Goal: Task Accomplishment & Management: Use online tool/utility

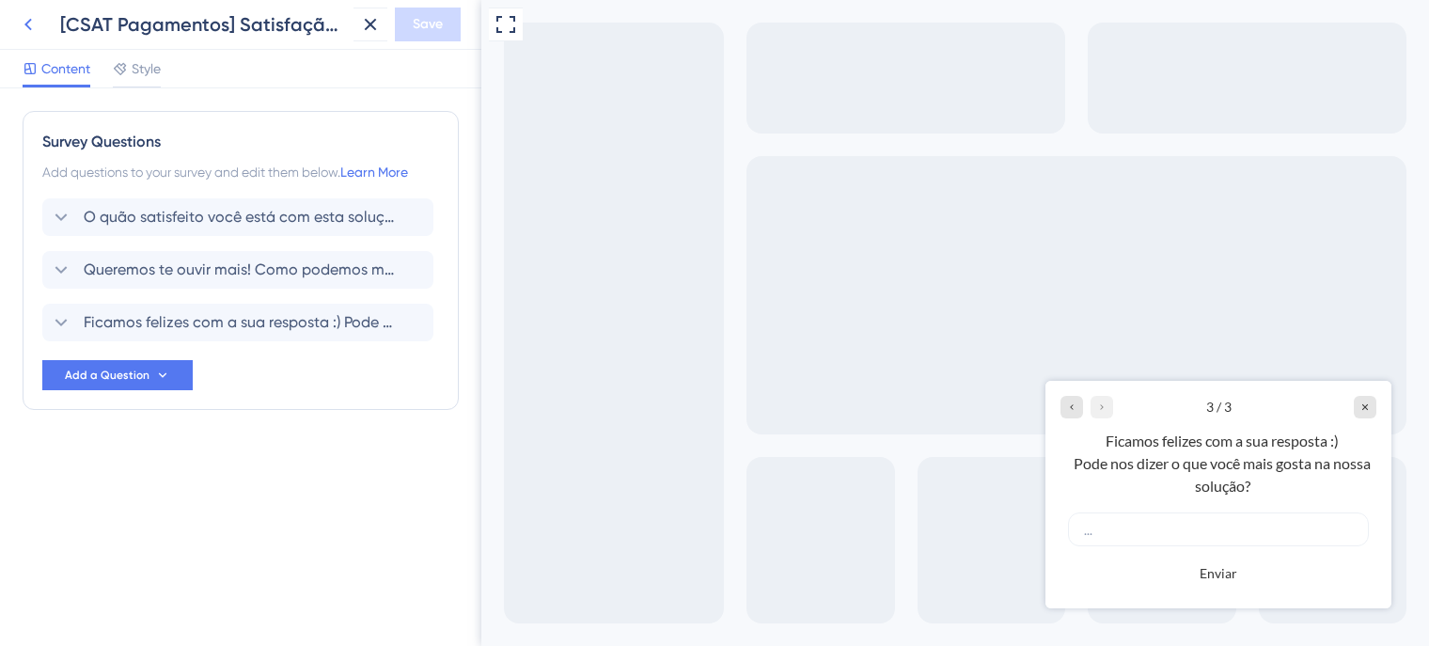
click at [26, 13] on icon at bounding box center [28, 24] width 23 height 23
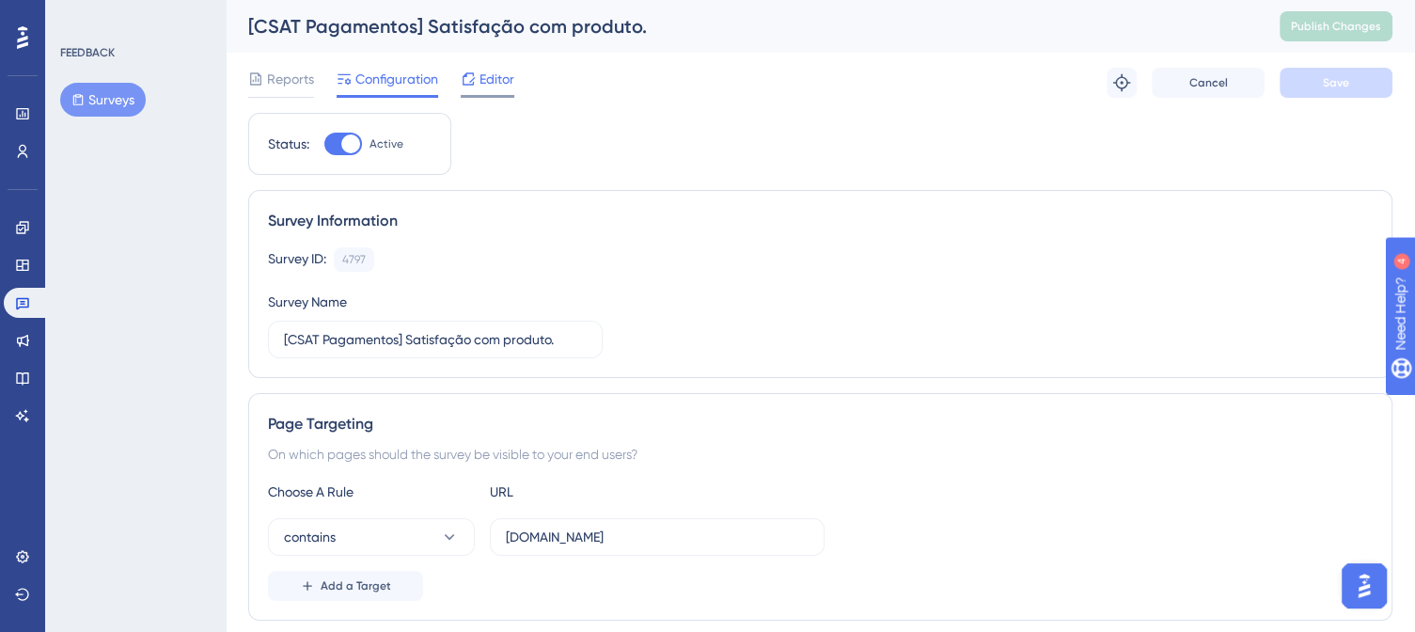
click at [486, 76] on span "Editor" at bounding box center [496, 79] width 35 height 23
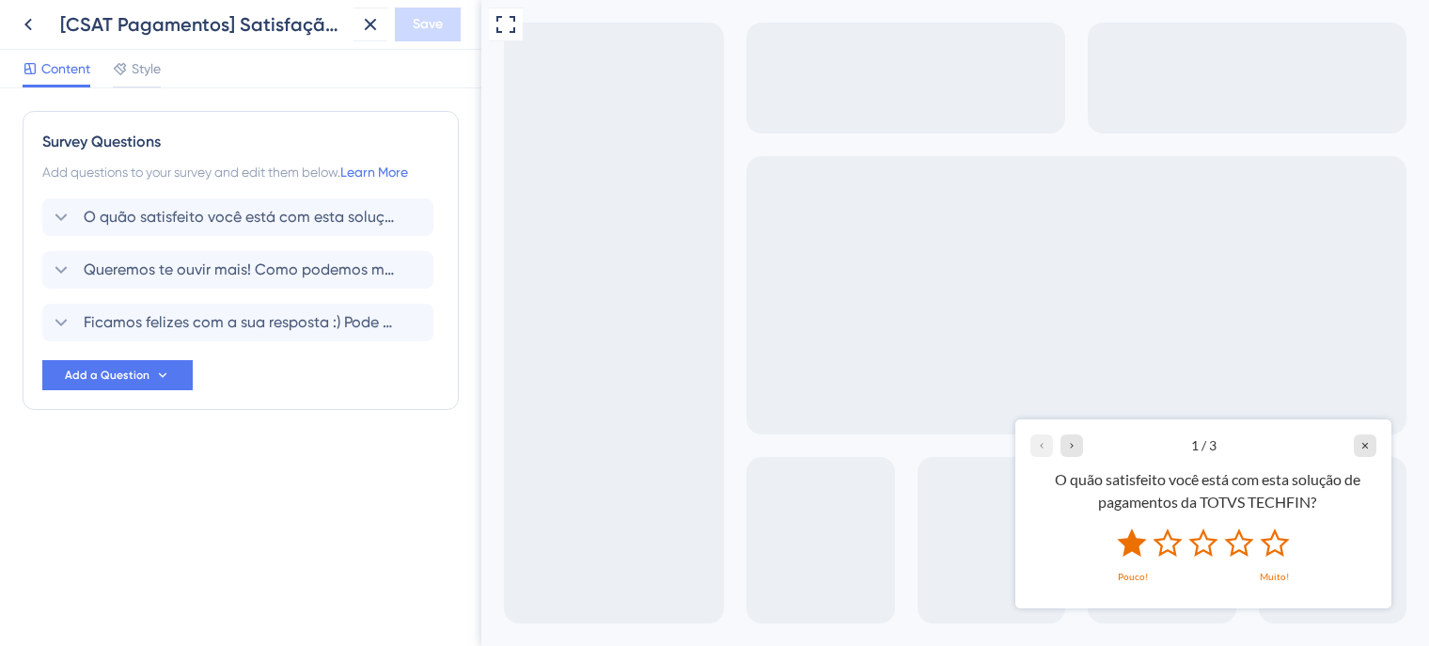
click at [1136, 541] on icon "Rate 1 star" at bounding box center [1131, 541] width 29 height 28
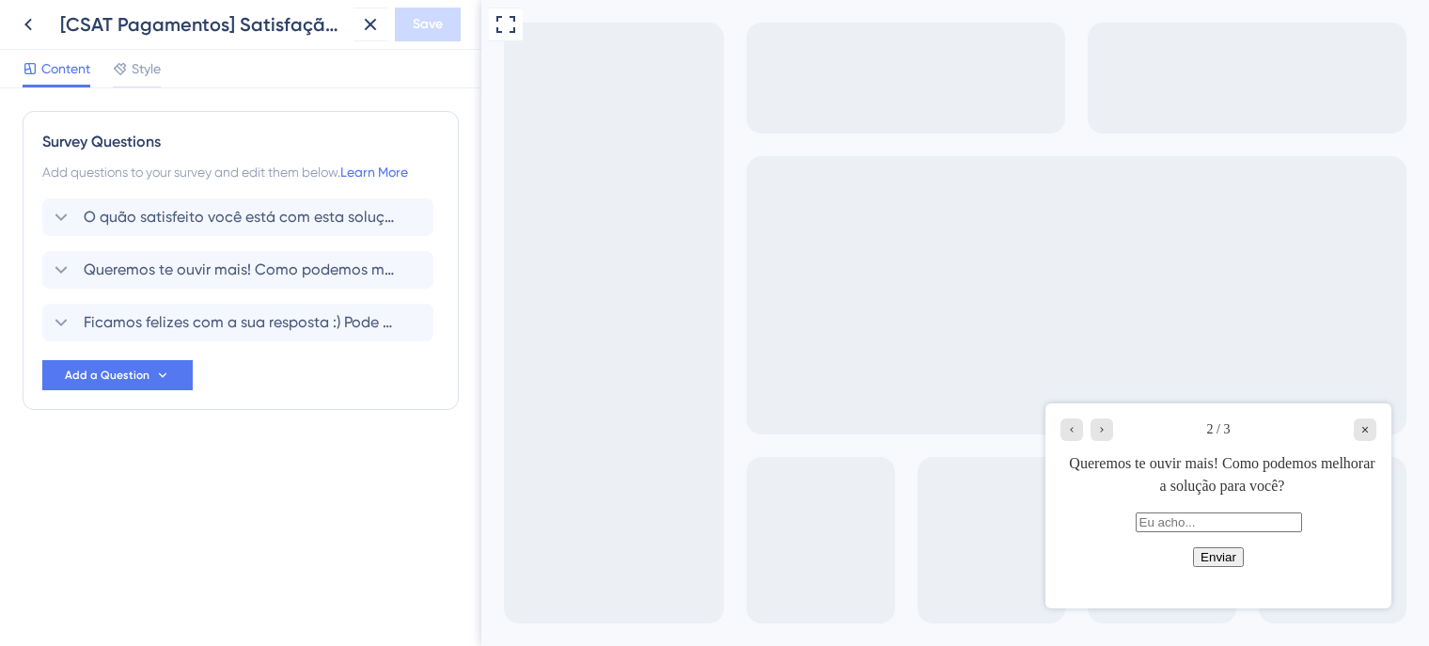
click at [1144, 530] on input "text" at bounding box center [1219, 522] width 166 height 20
type input "hhgh"
click at [1205, 567] on button "Enviar" at bounding box center [1218, 557] width 51 height 20
click at [1216, 567] on button "Enviar" at bounding box center [1218, 557] width 51 height 20
click at [1365, 428] on icon "Close survey" at bounding box center [1365, 430] width 6 height 6
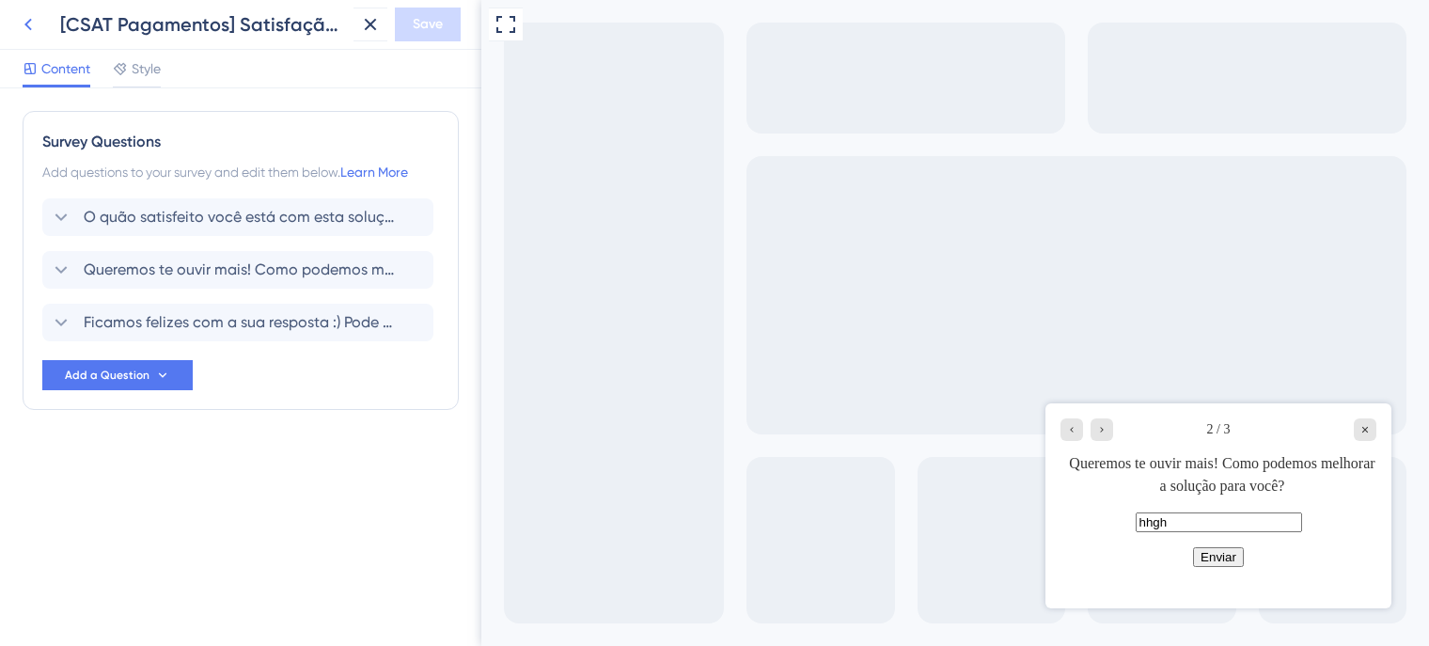
click at [29, 25] on icon at bounding box center [28, 24] width 23 height 23
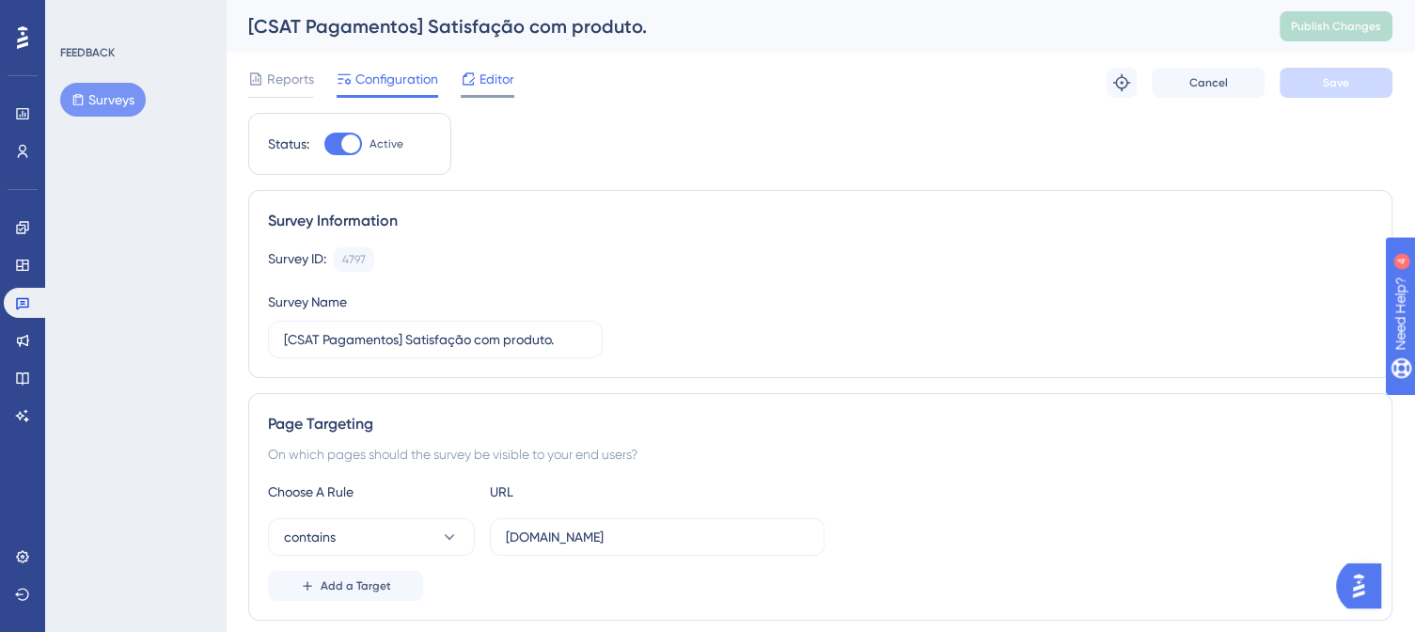
click at [495, 80] on span "Editor" at bounding box center [496, 79] width 35 height 23
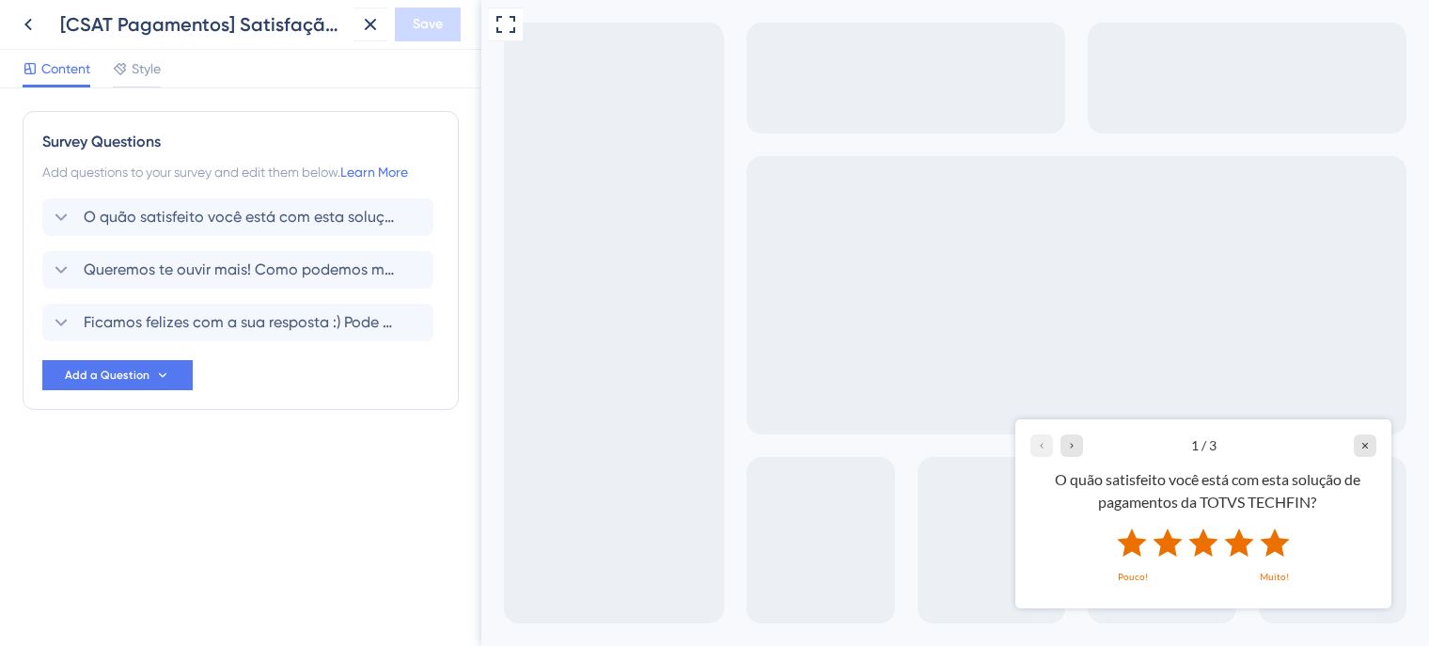
click at [1275, 538] on icon "Rate 5 star" at bounding box center [1274, 541] width 29 height 28
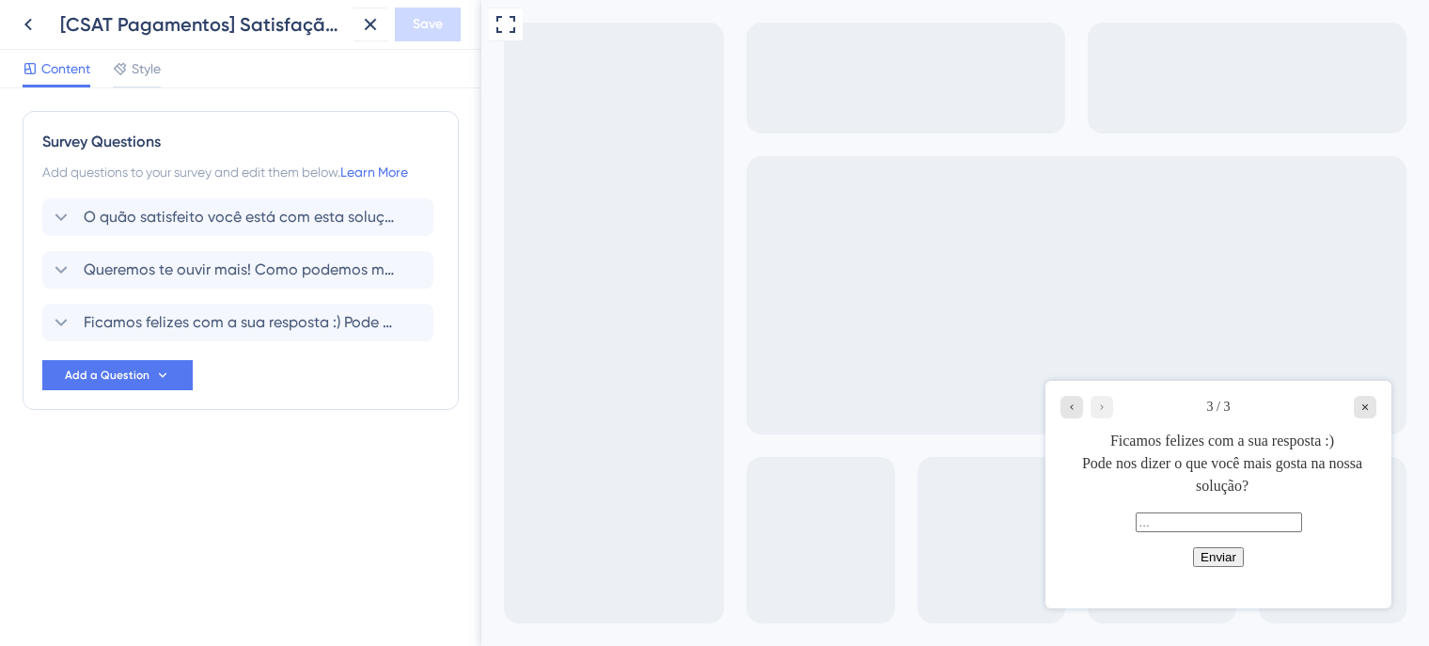
click at [1136, 524] on input "text" at bounding box center [1219, 522] width 166 height 20
type input "ghghgh"
click at [1218, 567] on button "Enviar" at bounding box center [1218, 557] width 51 height 20
click at [1369, 412] on icon "Close survey" at bounding box center [1364, 406] width 11 height 11
click at [151, 74] on span "Style" at bounding box center [146, 68] width 29 height 23
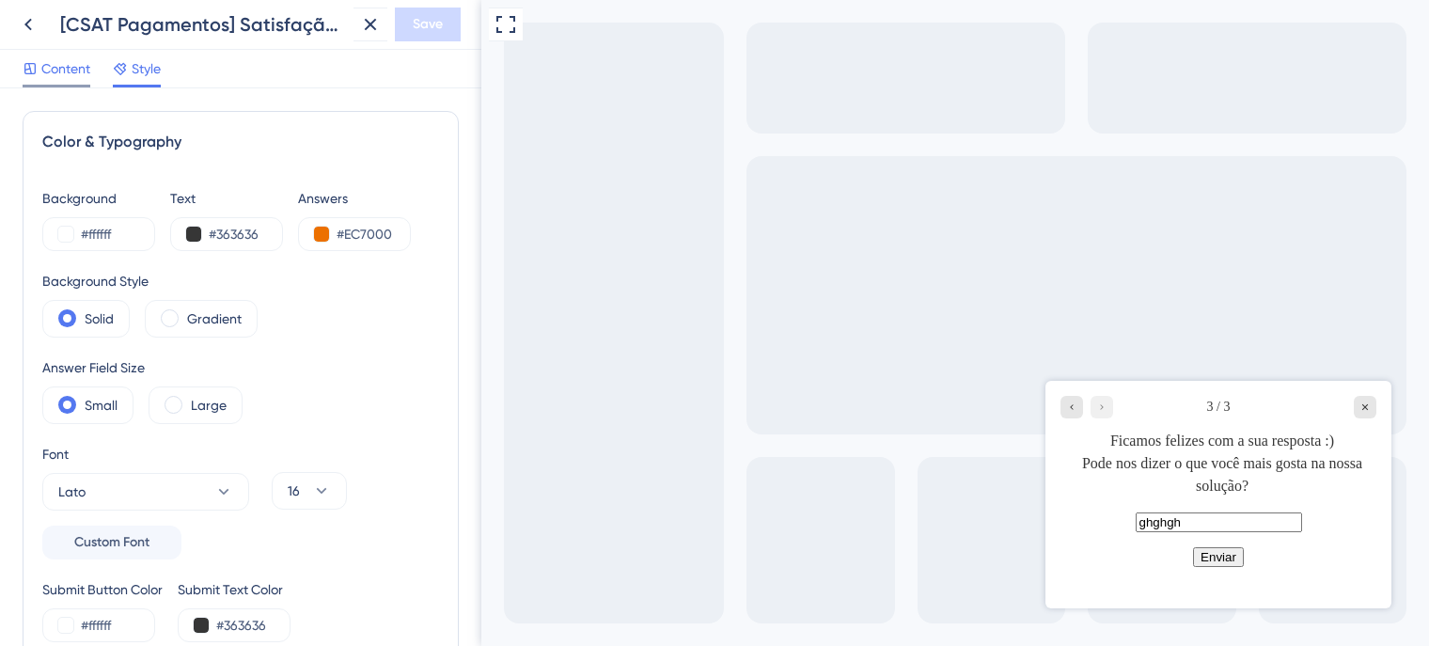
click at [54, 57] on span "Content" at bounding box center [65, 68] width 49 height 23
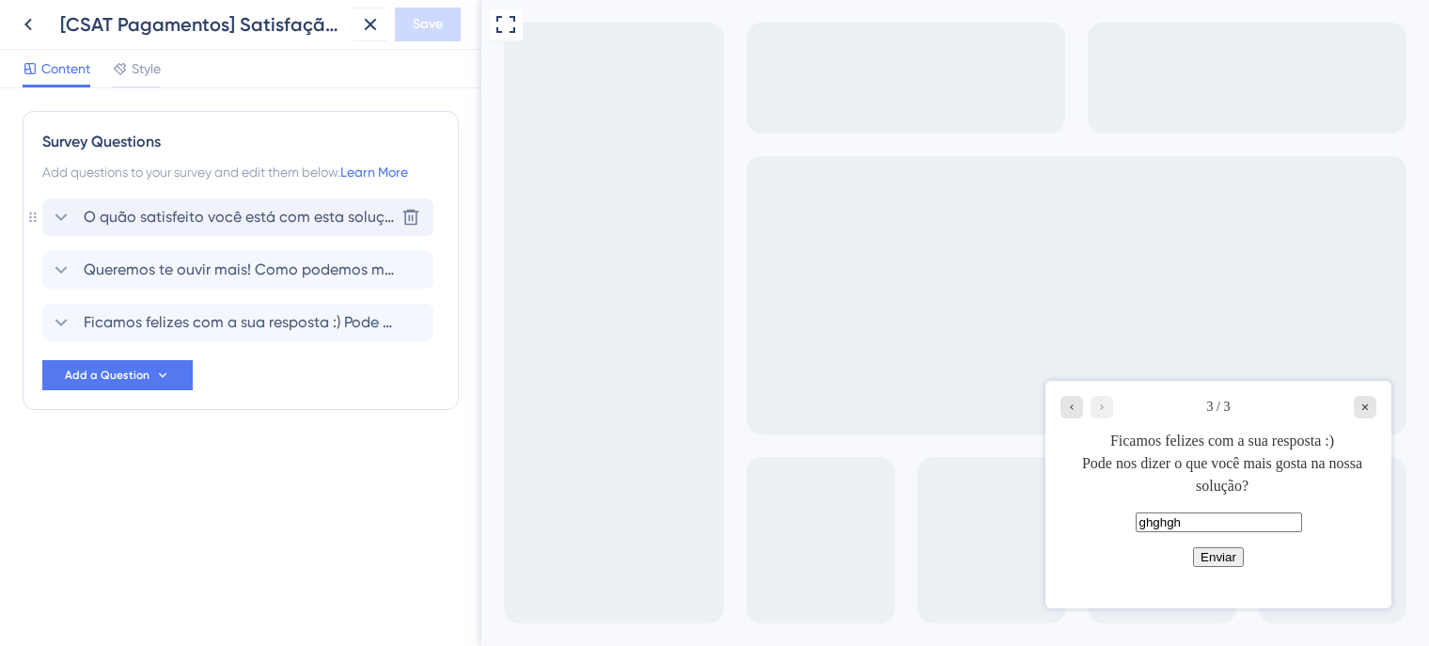
click at [180, 210] on span "O quão satisfeito você está com esta solução de pagamentos da TOTVS TECHFIN?" at bounding box center [239, 217] width 310 height 23
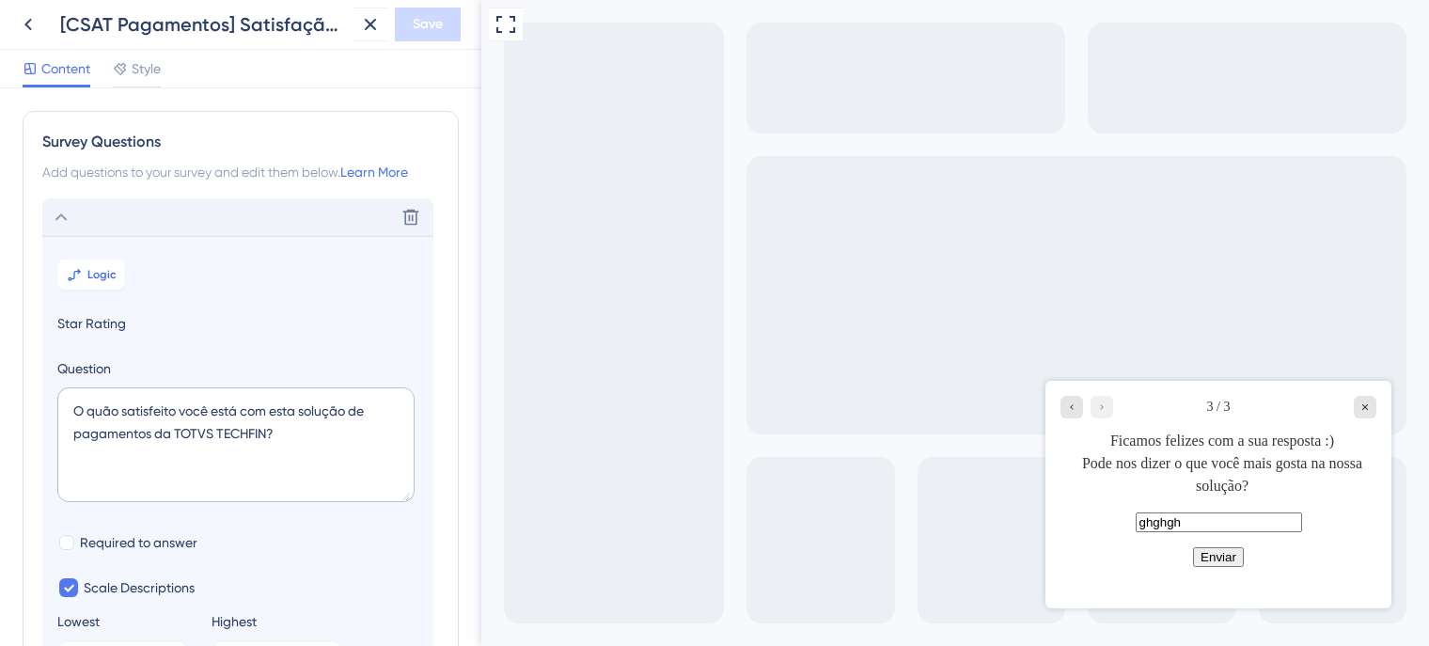
scroll to position [109, 0]
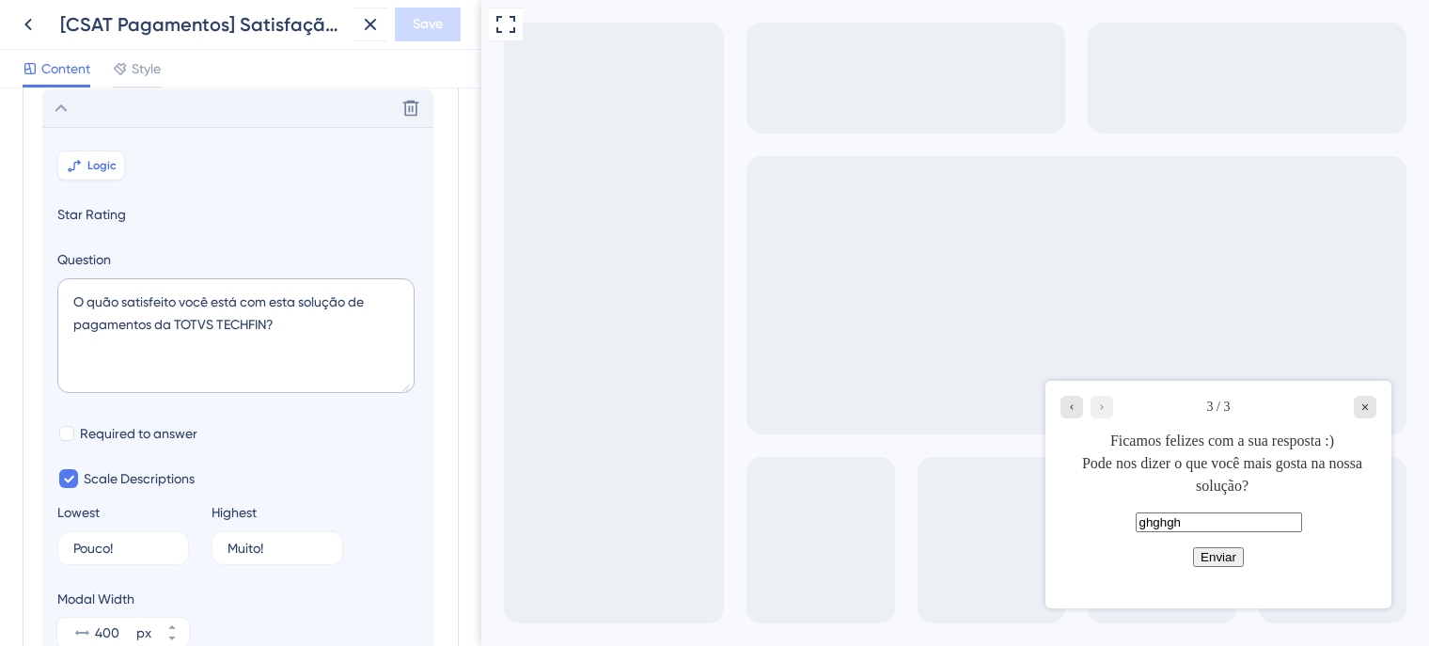
click at [88, 161] on span "Logic" at bounding box center [101, 165] width 29 height 15
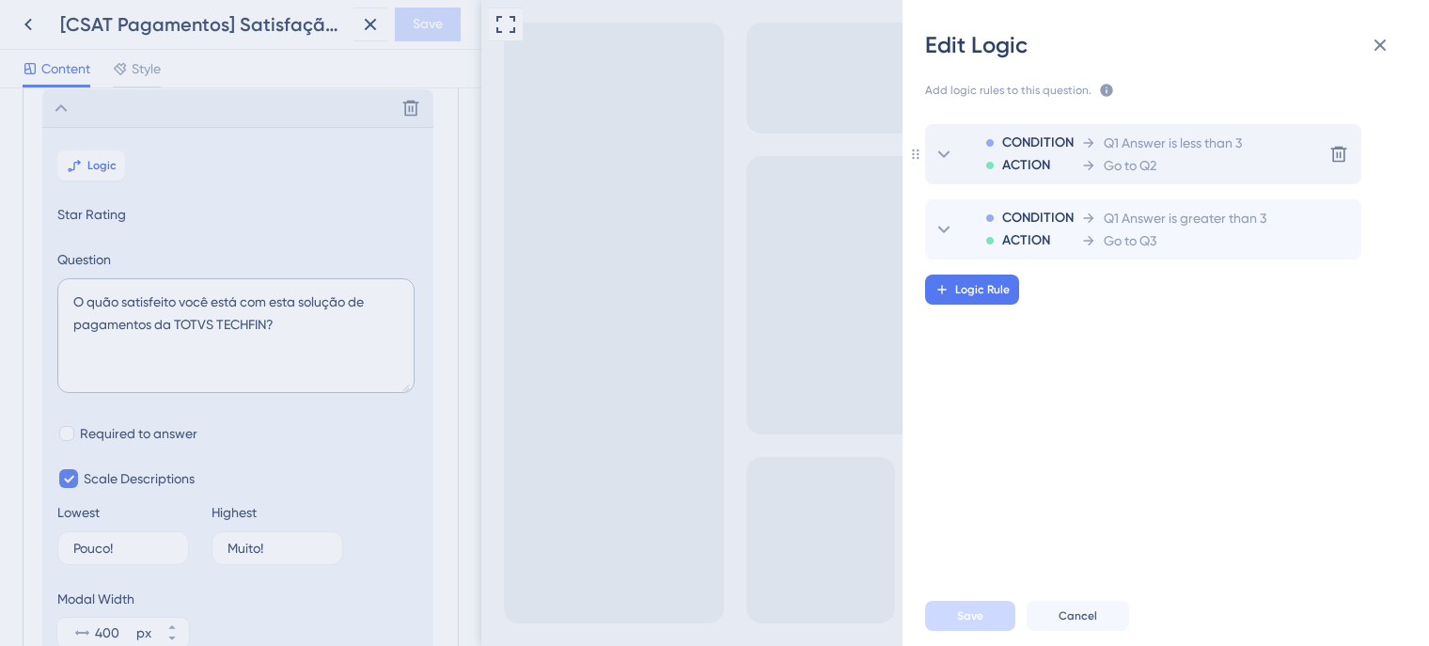
click at [940, 153] on icon at bounding box center [944, 154] width 12 height 8
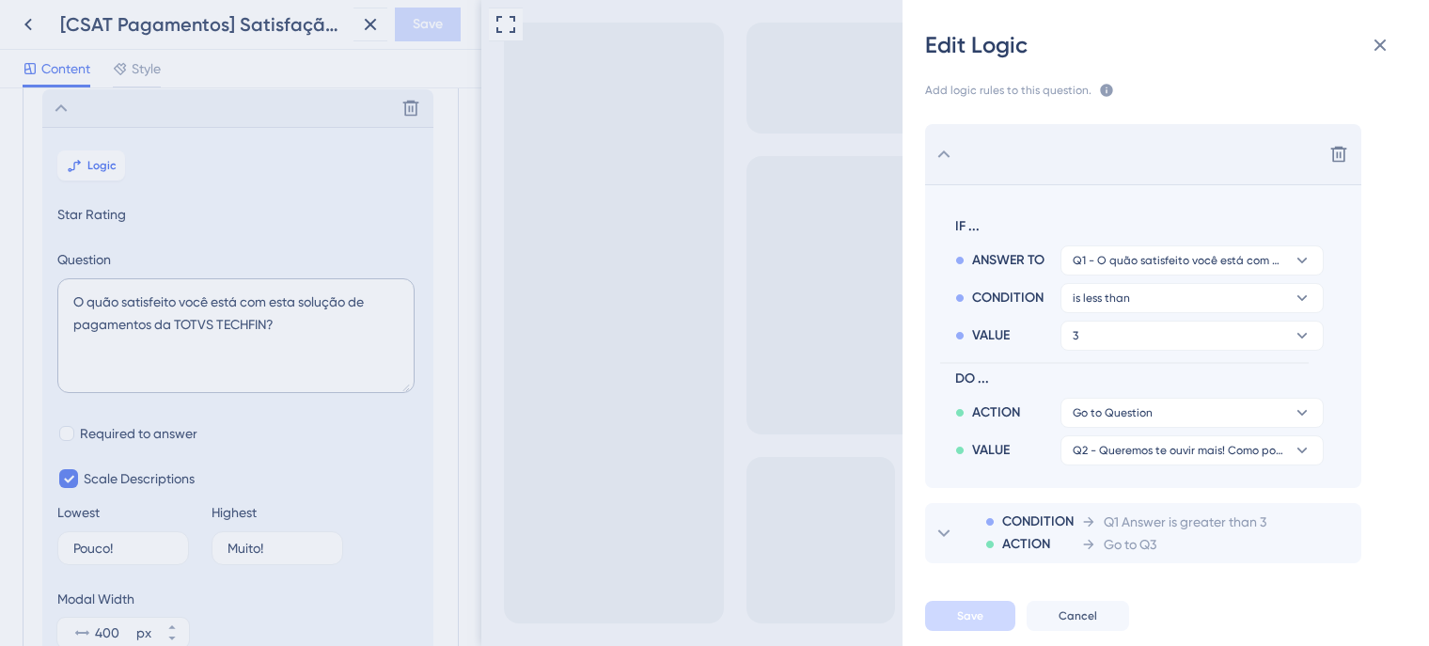
scroll to position [23, 0]
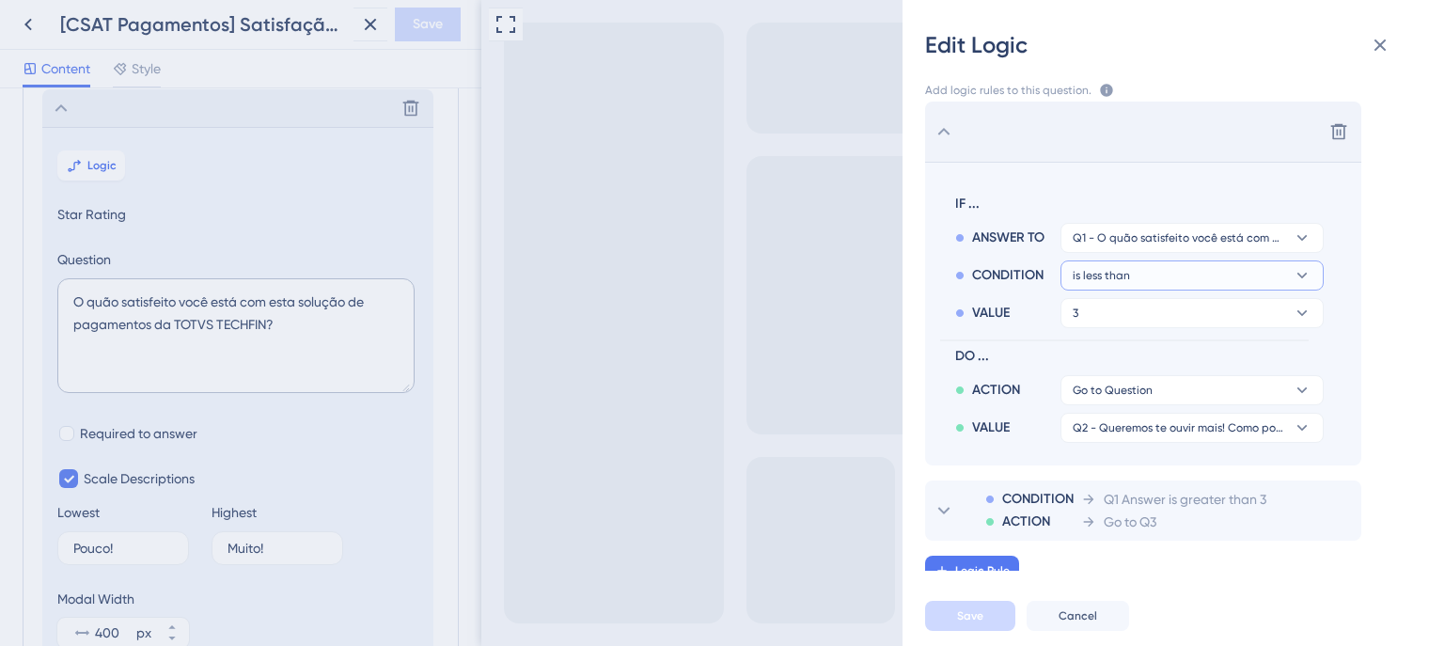
click at [1204, 253] on button "is less than" at bounding box center [1191, 238] width 263 height 30
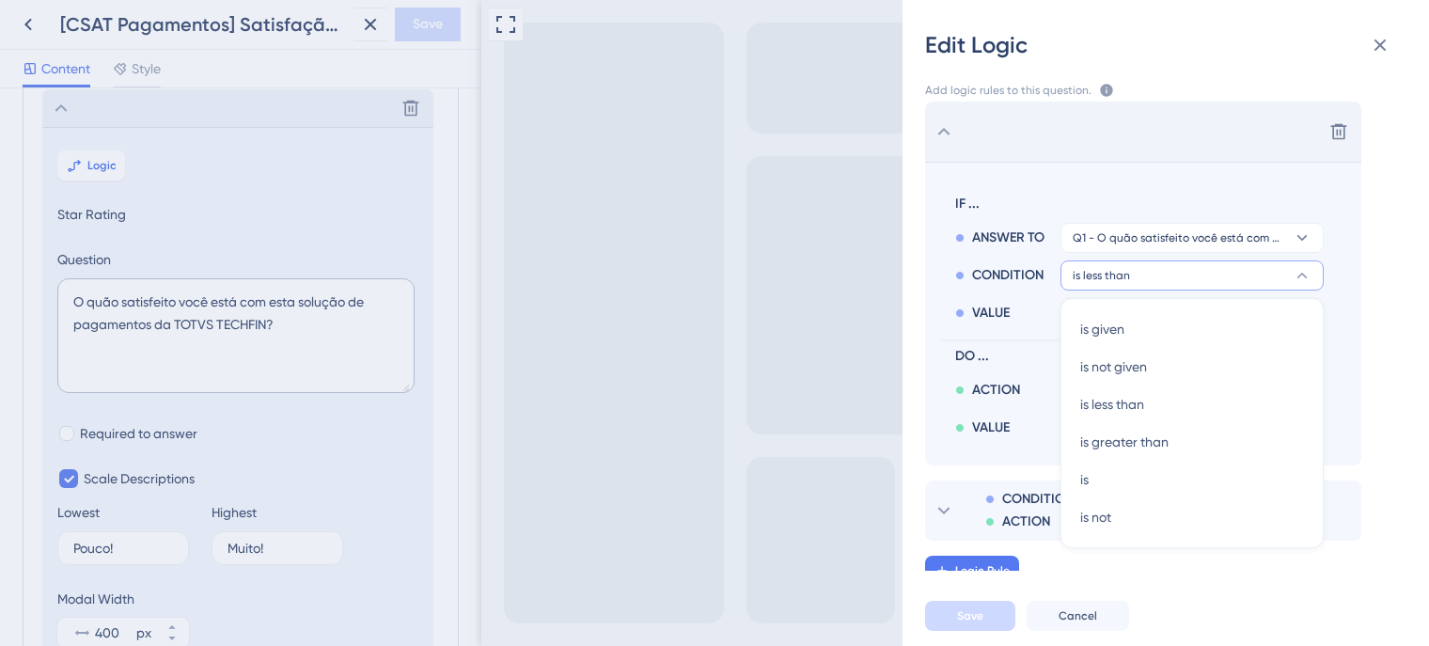
scroll to position [37, 0]
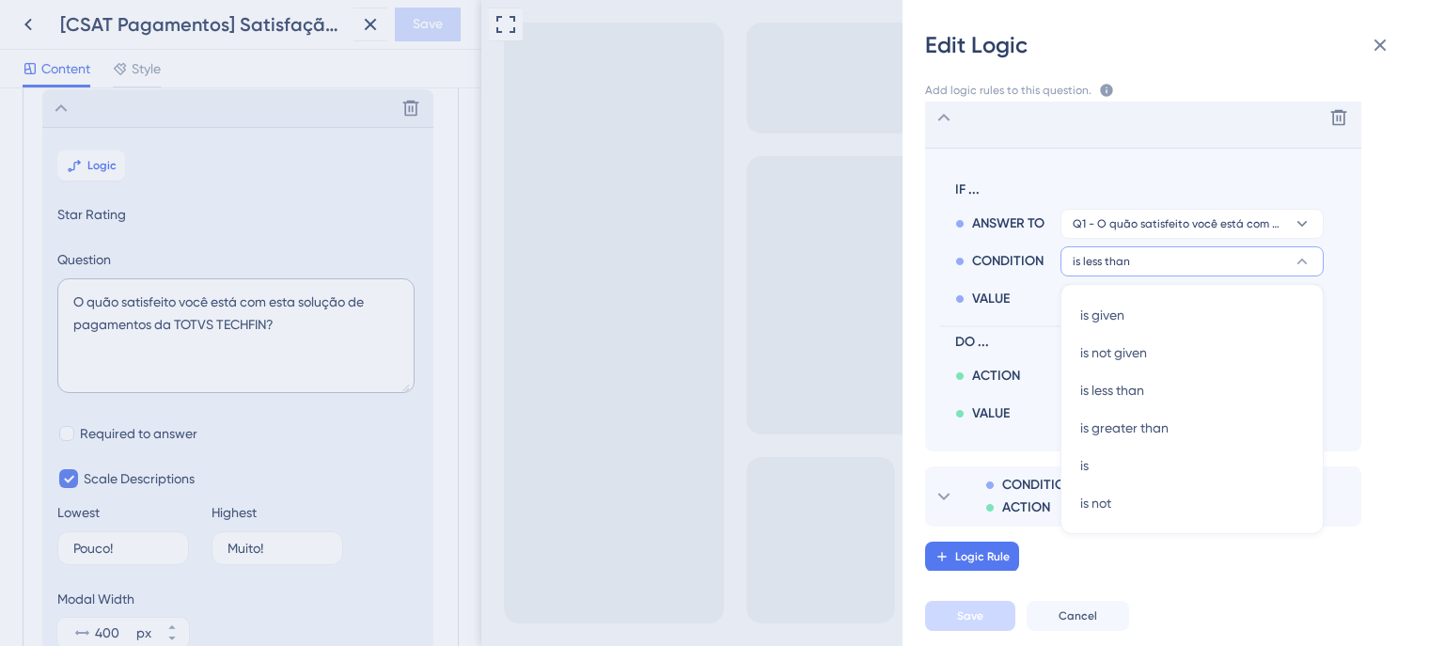
click at [944, 123] on icon at bounding box center [943, 117] width 23 height 23
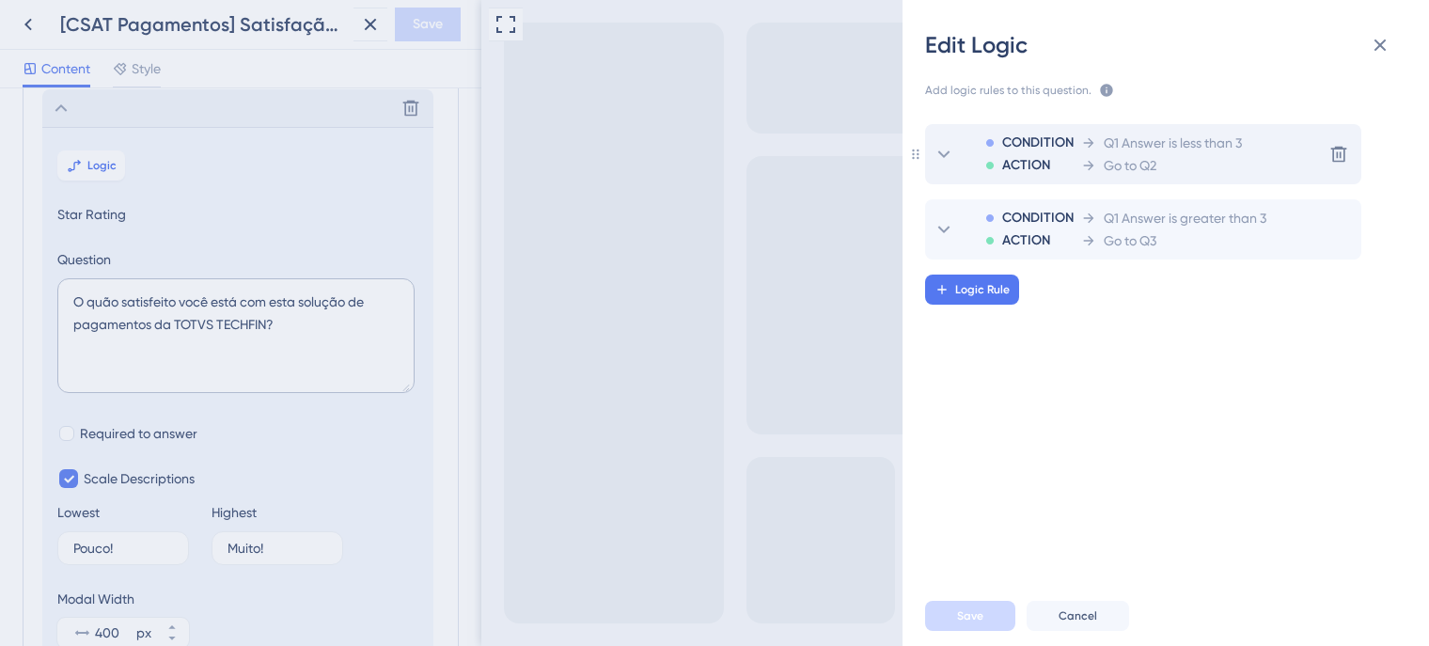
scroll to position [0, 0]
click at [55, 103] on div "Edit Logic Add logic rules to this question. The rules will apply after this qu…" at bounding box center [714, 323] width 1429 height 646
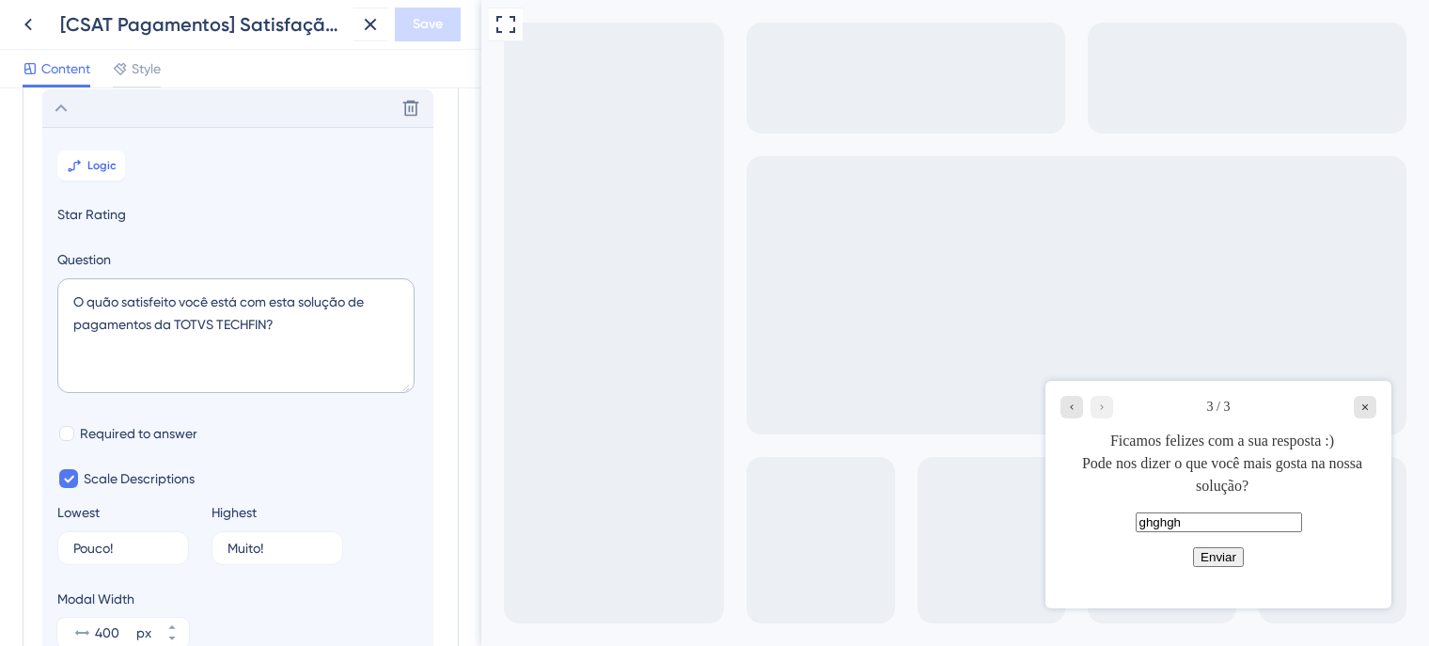
click at [60, 107] on icon at bounding box center [61, 108] width 23 height 23
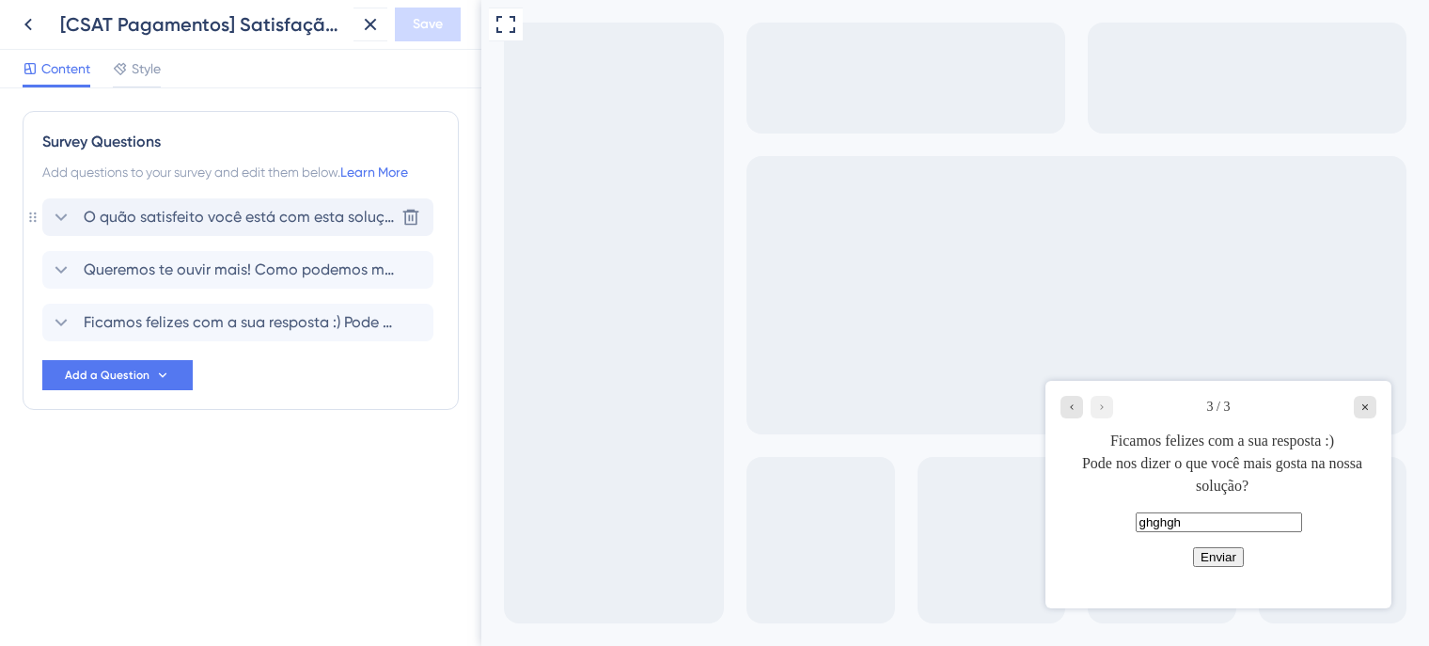
click at [54, 216] on icon at bounding box center [61, 217] width 23 height 23
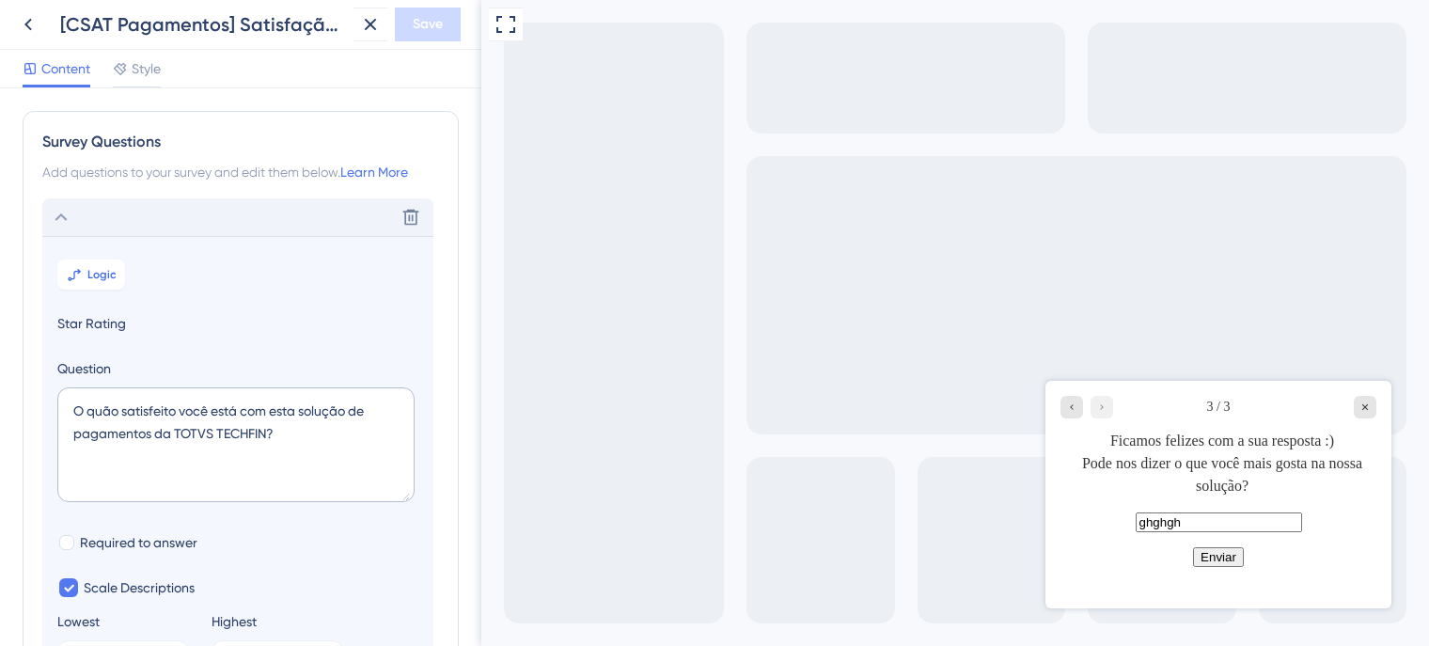
scroll to position [109, 0]
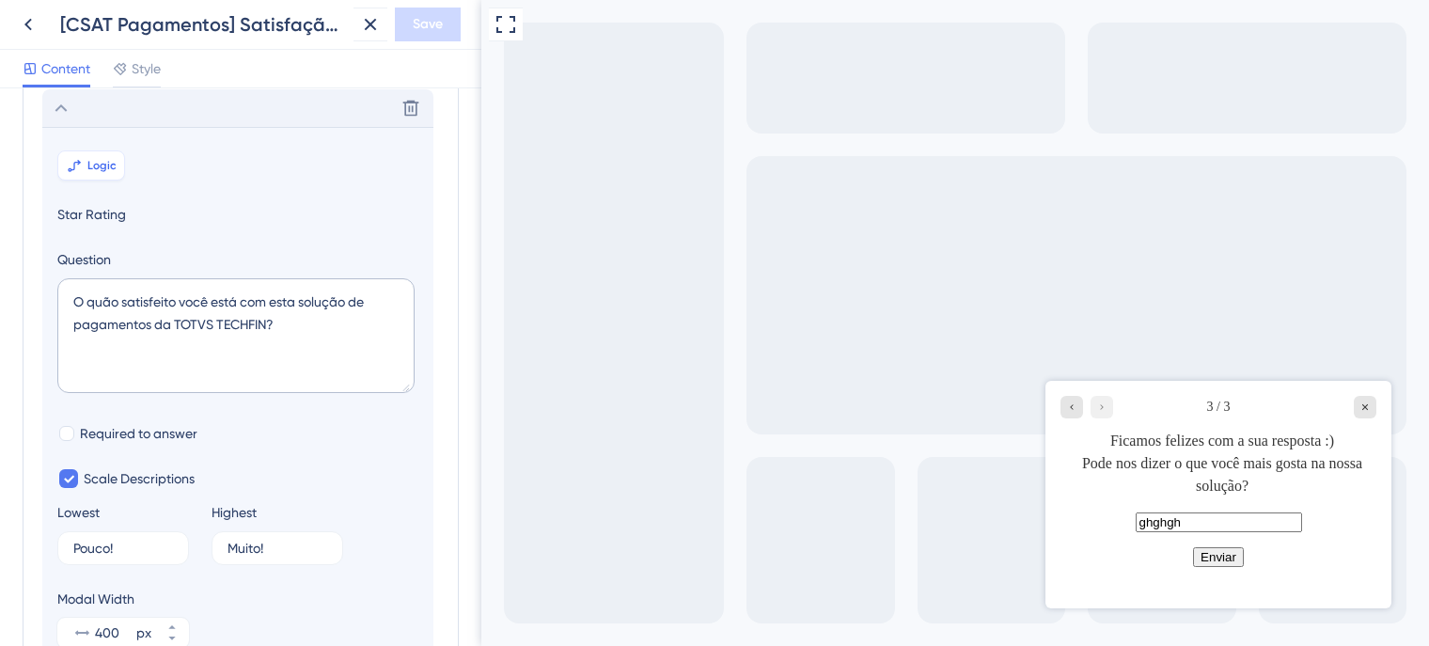
click at [98, 165] on span "Logic" at bounding box center [101, 165] width 29 height 15
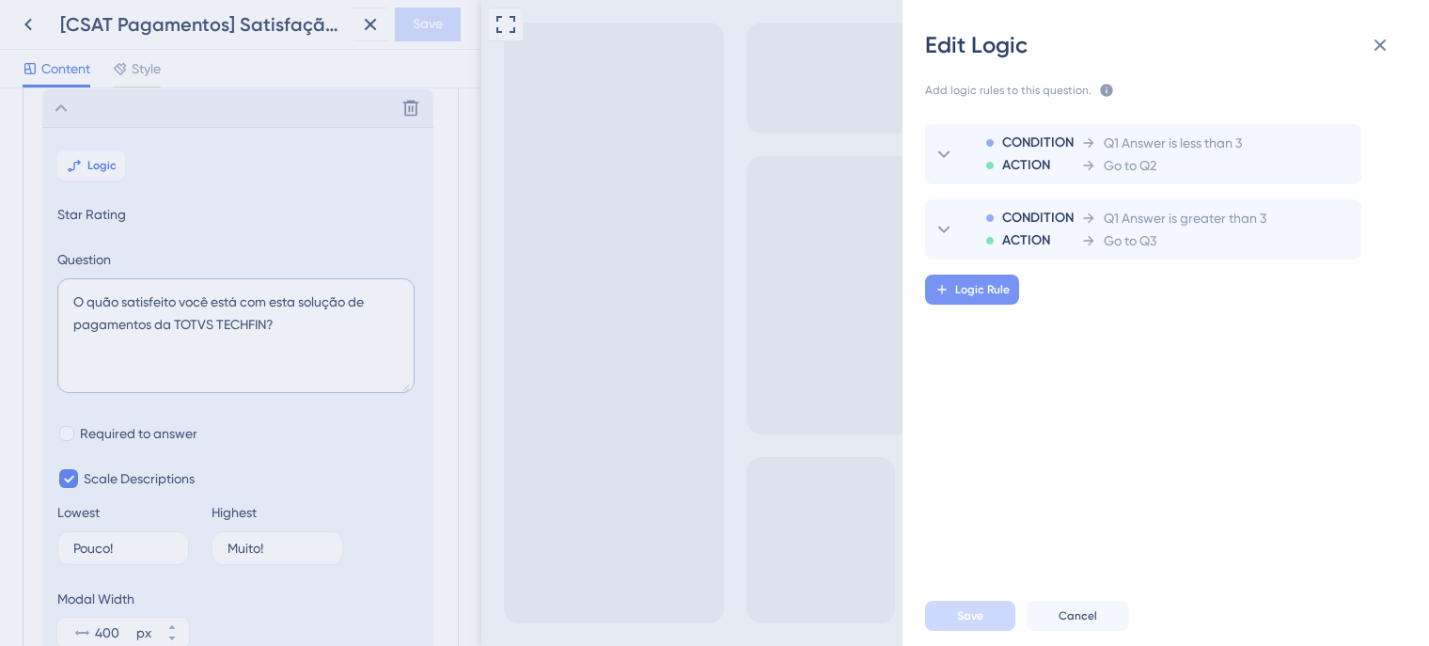
click at [989, 290] on span "Logic Rule" at bounding box center [982, 289] width 55 height 15
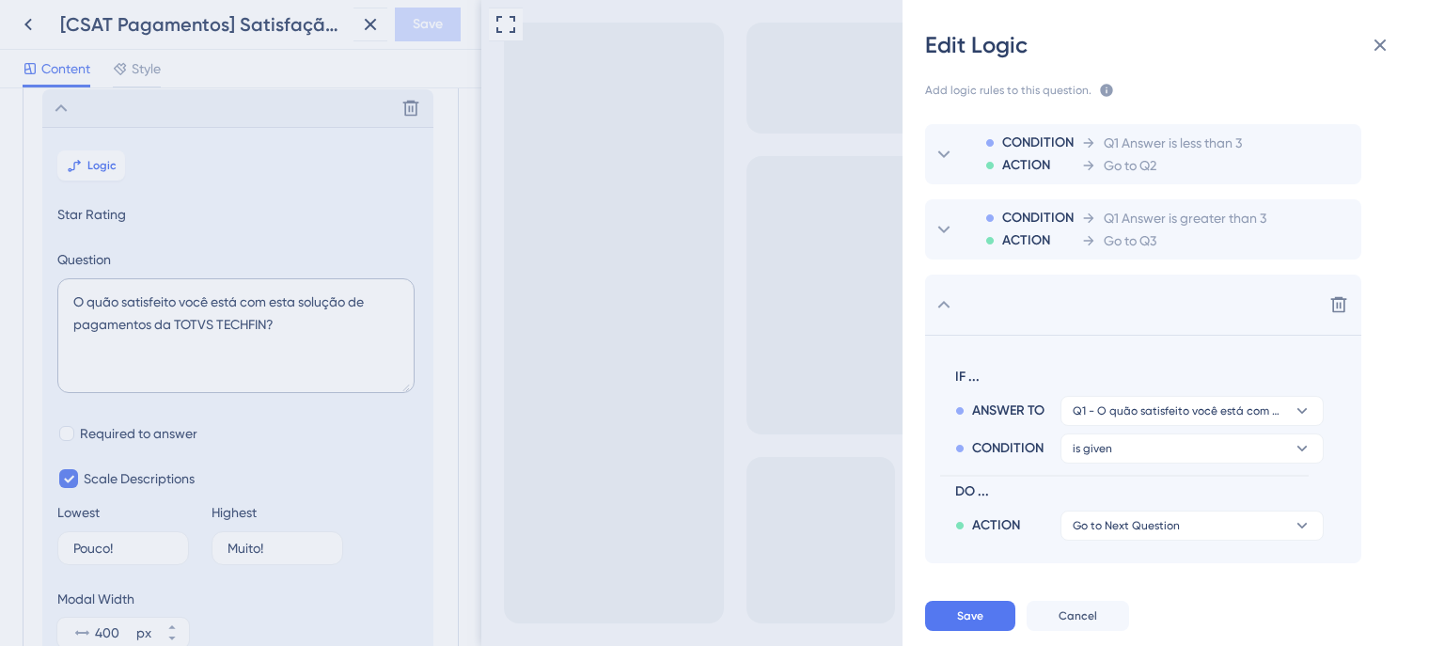
scroll to position [37, 0]
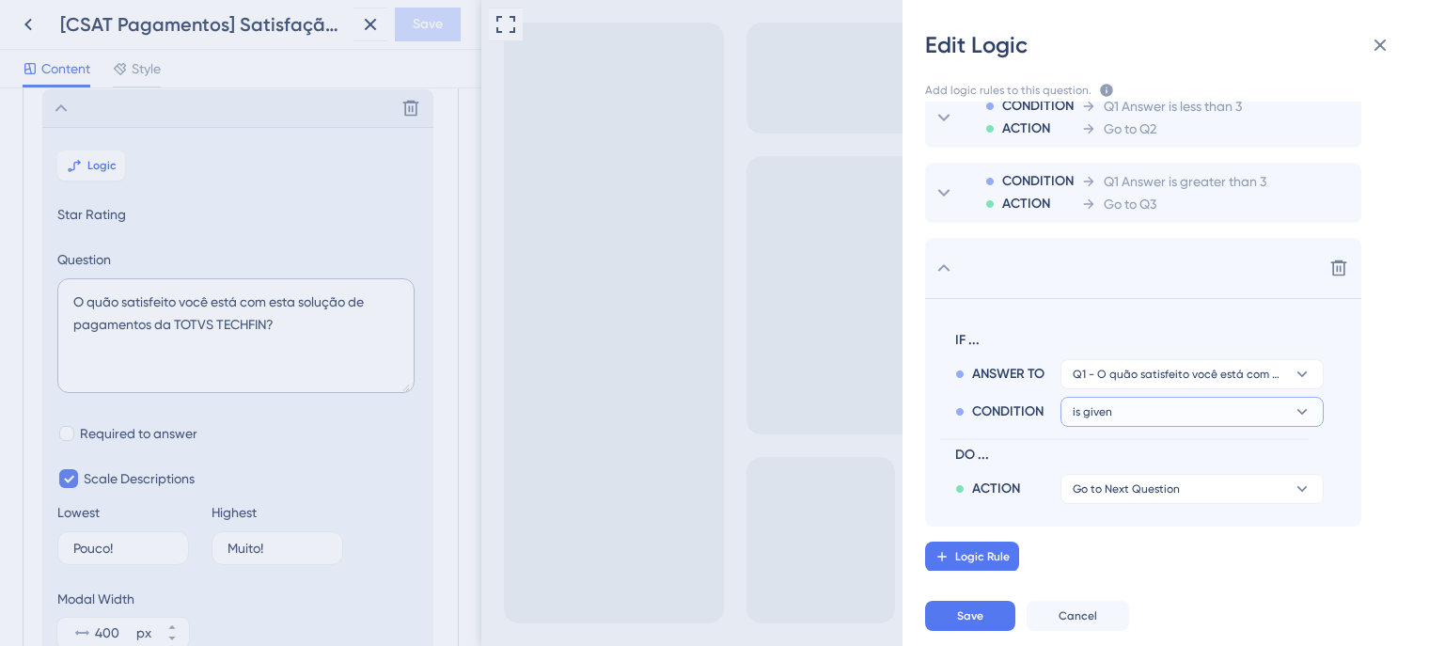
click at [1209, 389] on button "is given" at bounding box center [1191, 374] width 263 height 30
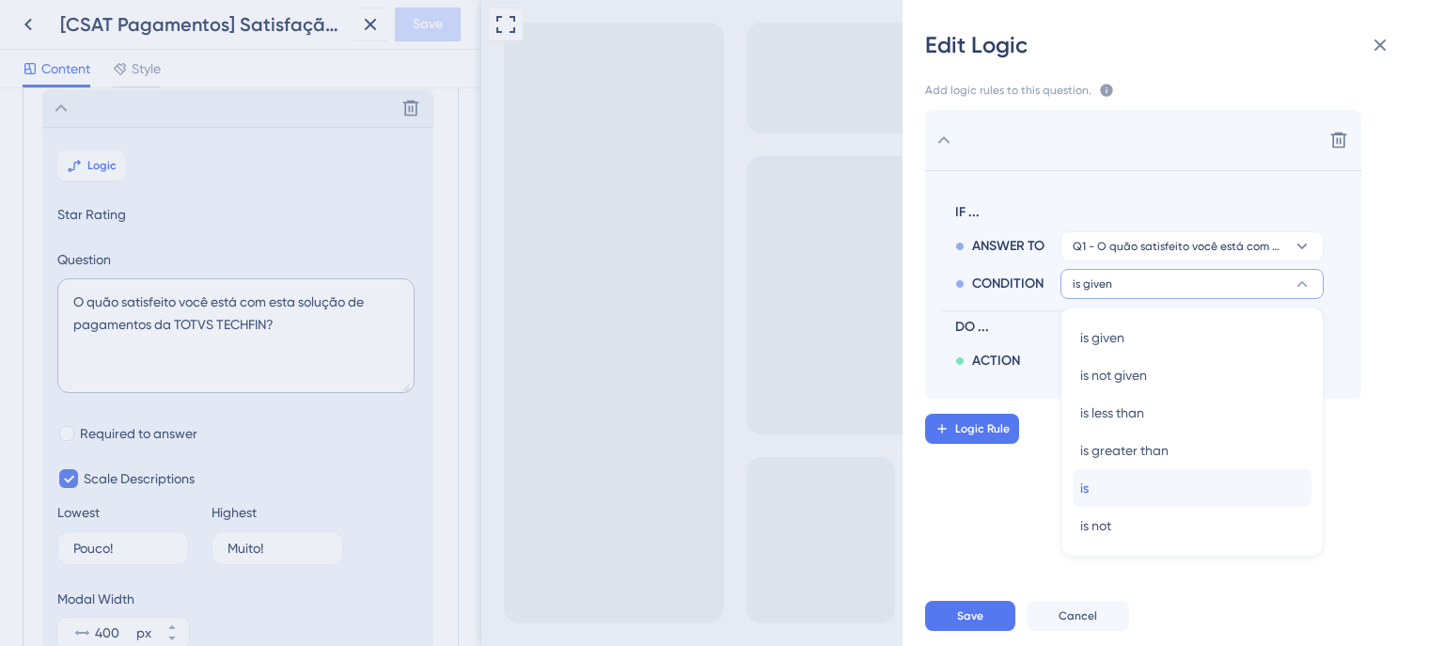
click at [1096, 480] on div "is is" at bounding box center [1192, 488] width 224 height 38
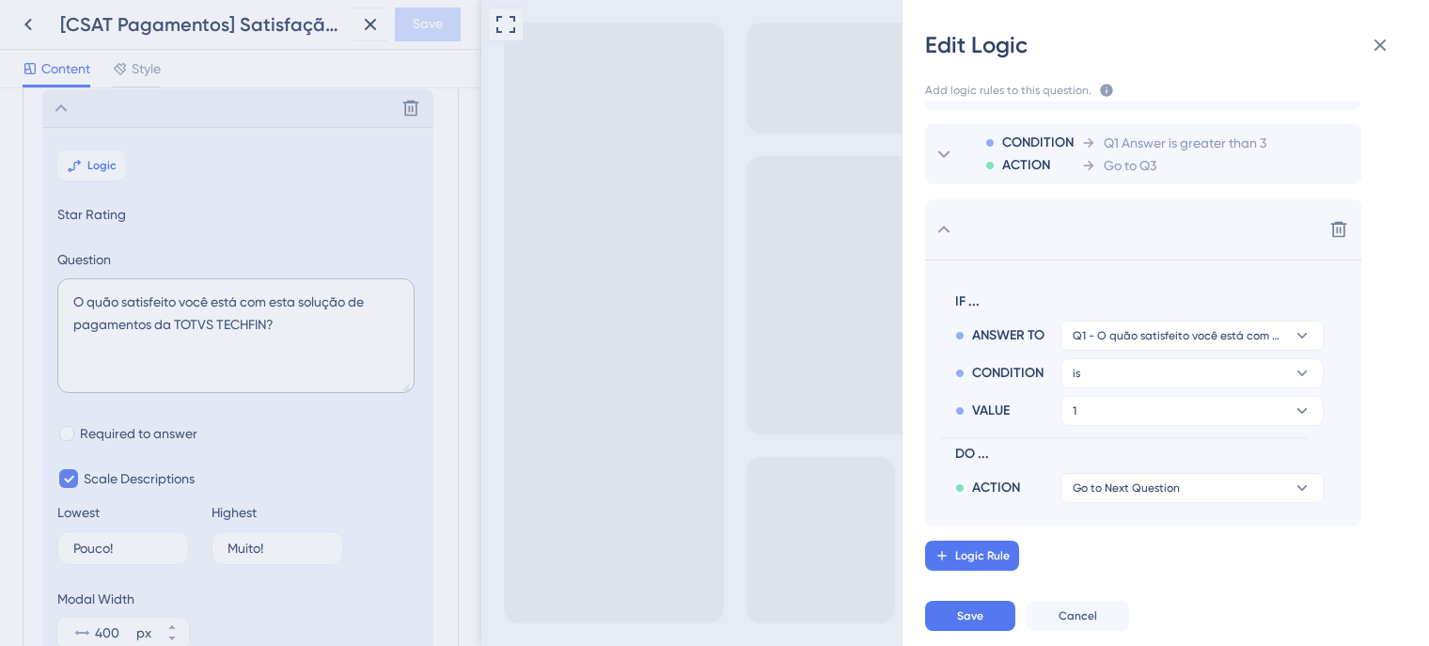
scroll to position [74, 0]
click at [1194, 352] on button "1" at bounding box center [1191, 336] width 263 height 30
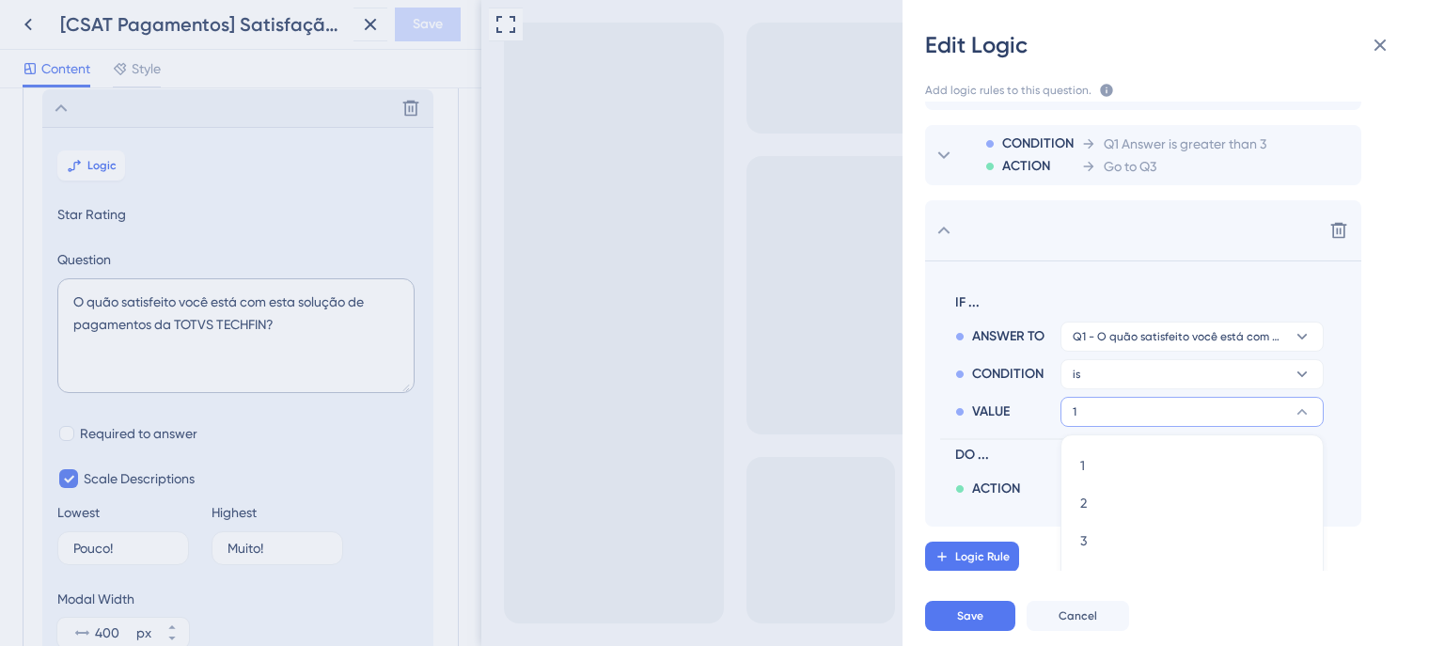
scroll to position [149, 0]
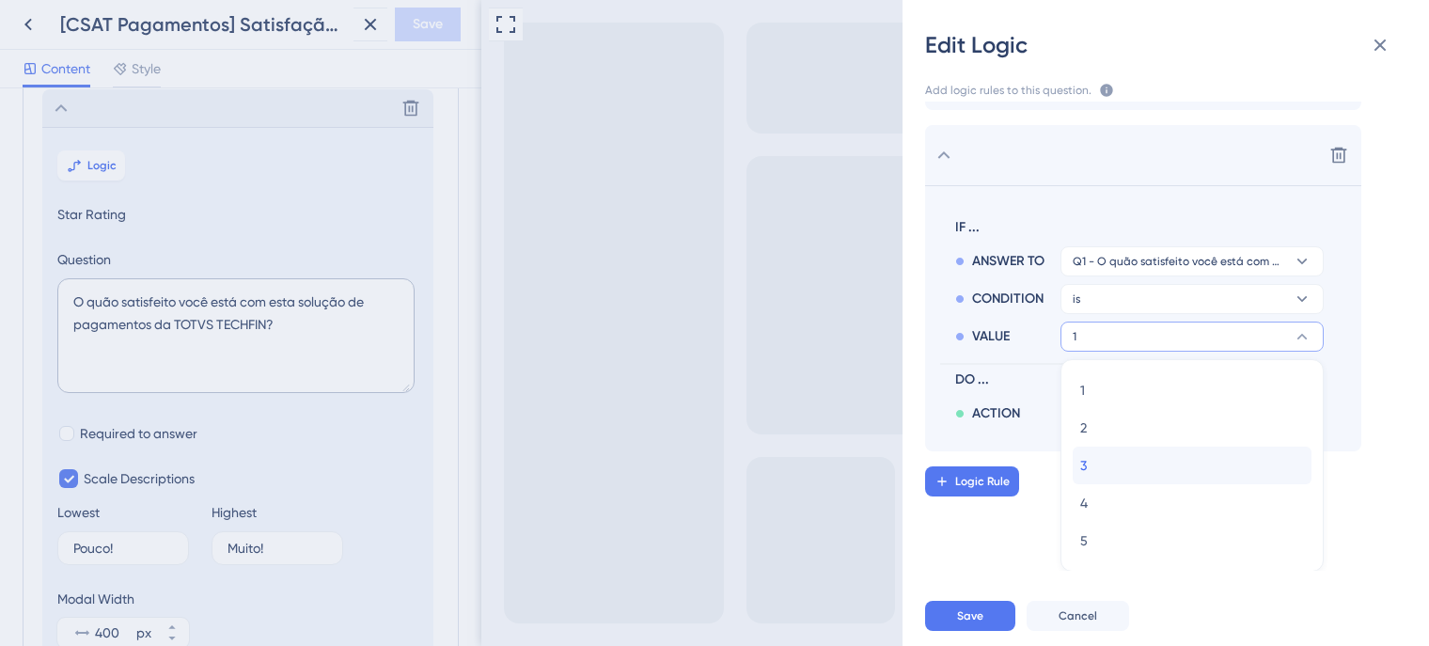
click at [1086, 460] on span "3" at bounding box center [1083, 465] width 7 height 23
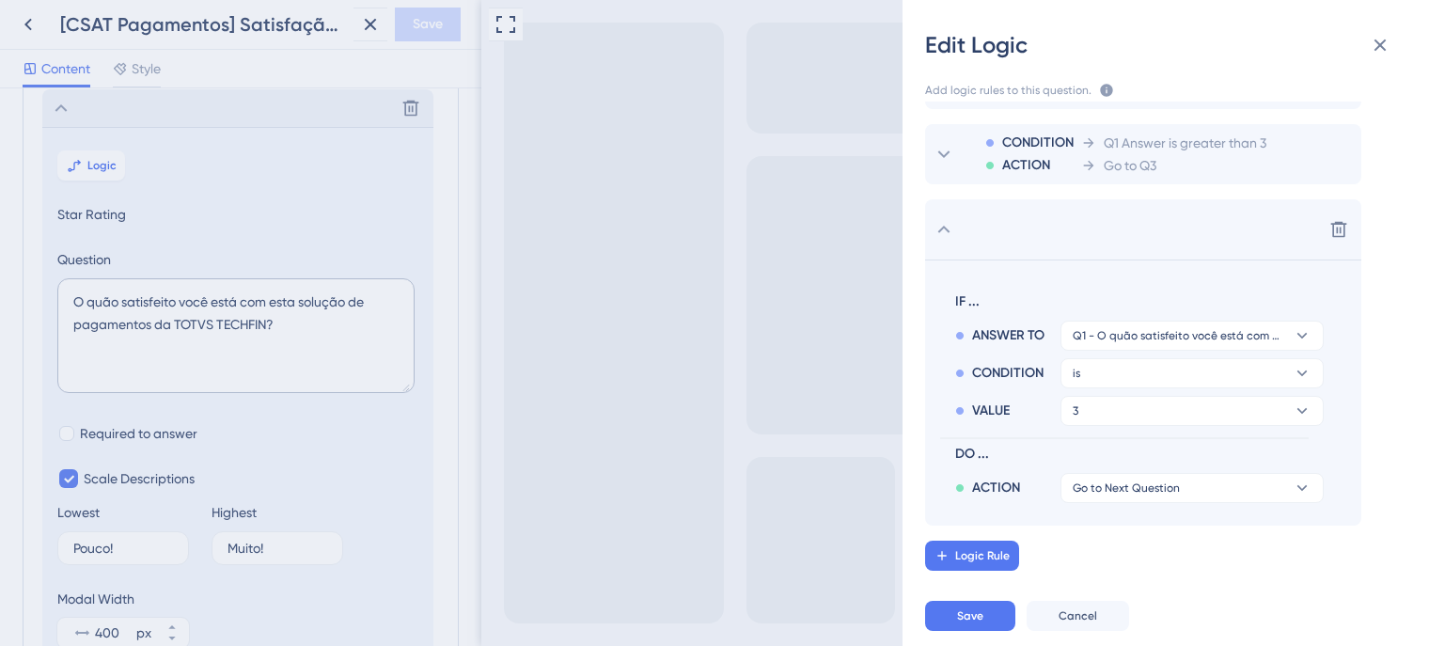
scroll to position [74, 0]
click at [1136, 488] on span "Go to Next Question" at bounding box center [1126, 488] width 107 height 15
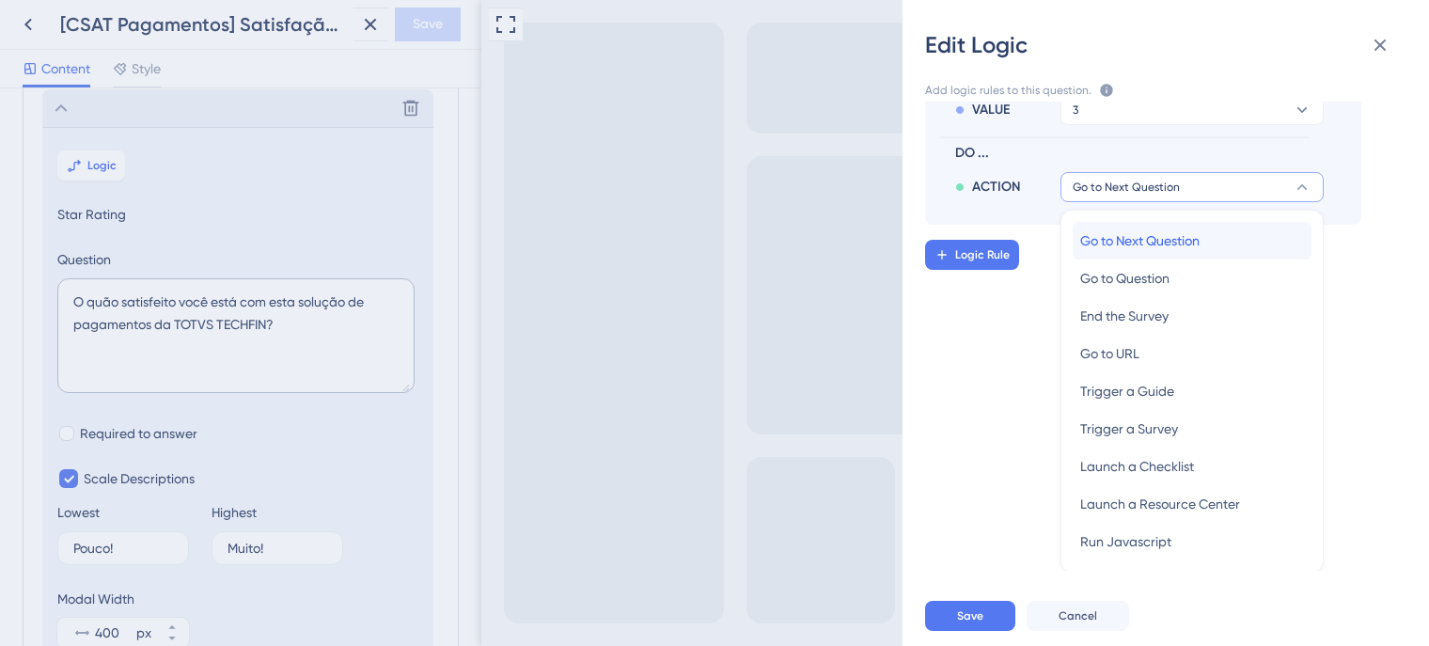
click at [1154, 239] on span "Go to Next Question" at bounding box center [1139, 240] width 119 height 23
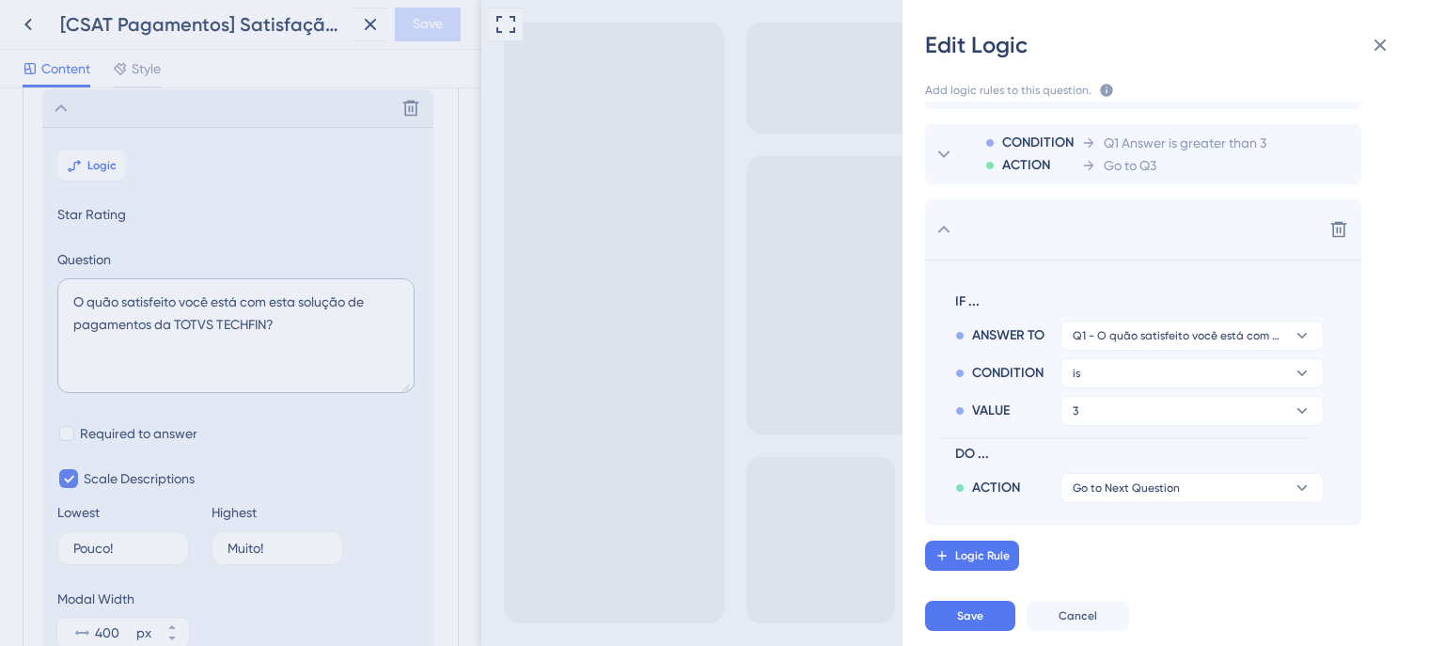
scroll to position [74, 0]
click at [987, 618] on button "Save" at bounding box center [970, 616] width 90 height 30
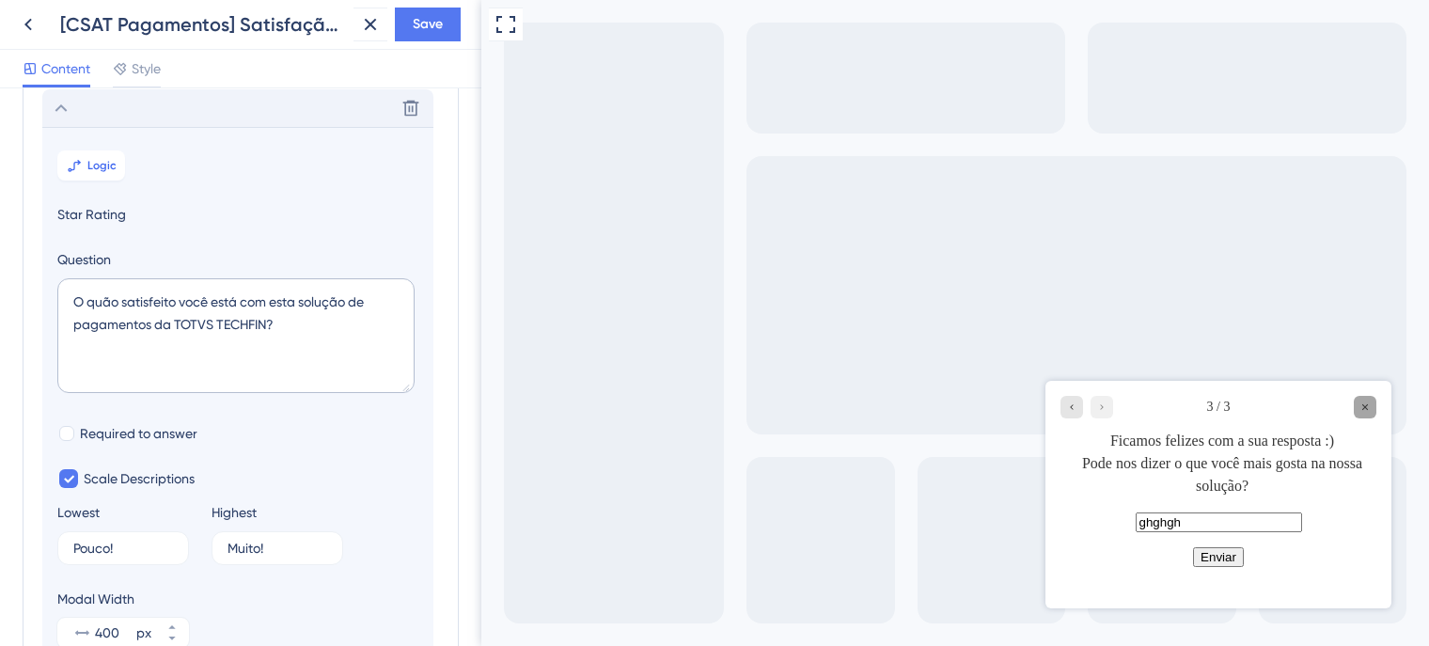
click at [1365, 407] on icon "Close survey" at bounding box center [1365, 407] width 6 height 6
click at [60, 107] on icon at bounding box center [61, 108] width 23 height 23
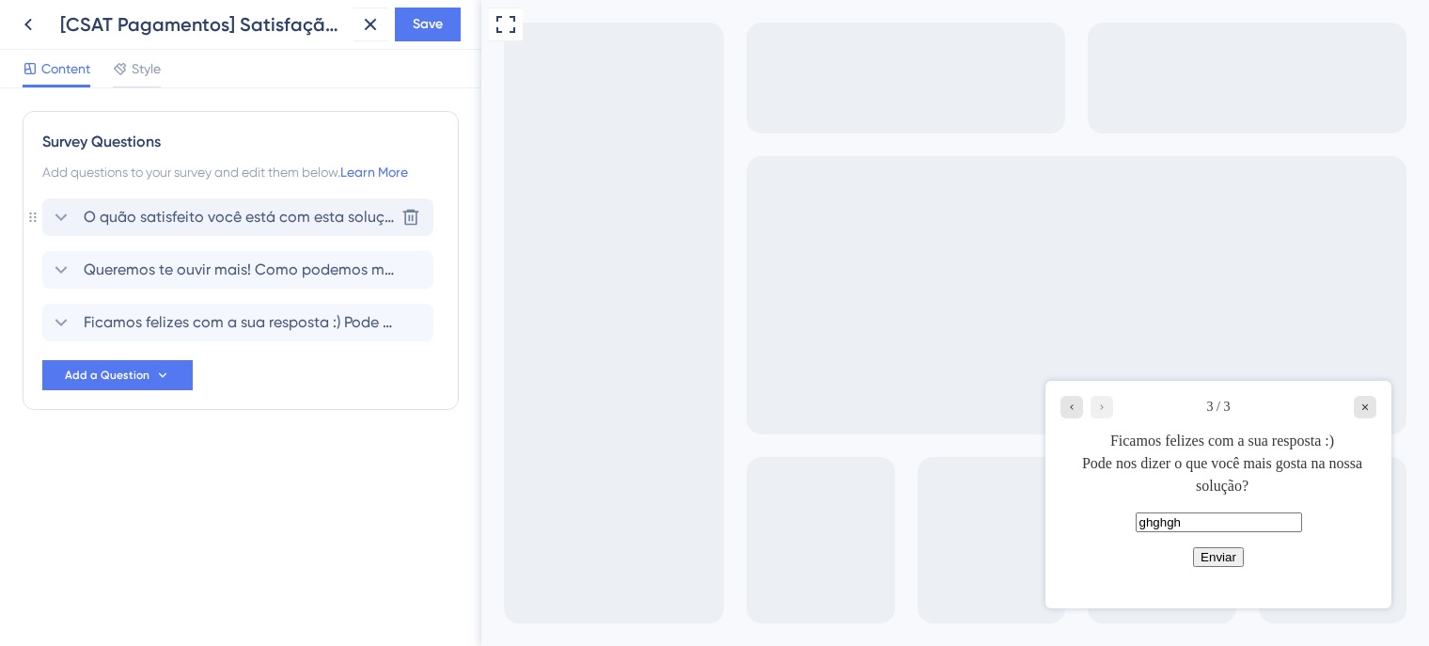
scroll to position [0, 0]
click at [452, 22] on button "Save" at bounding box center [428, 25] width 66 height 34
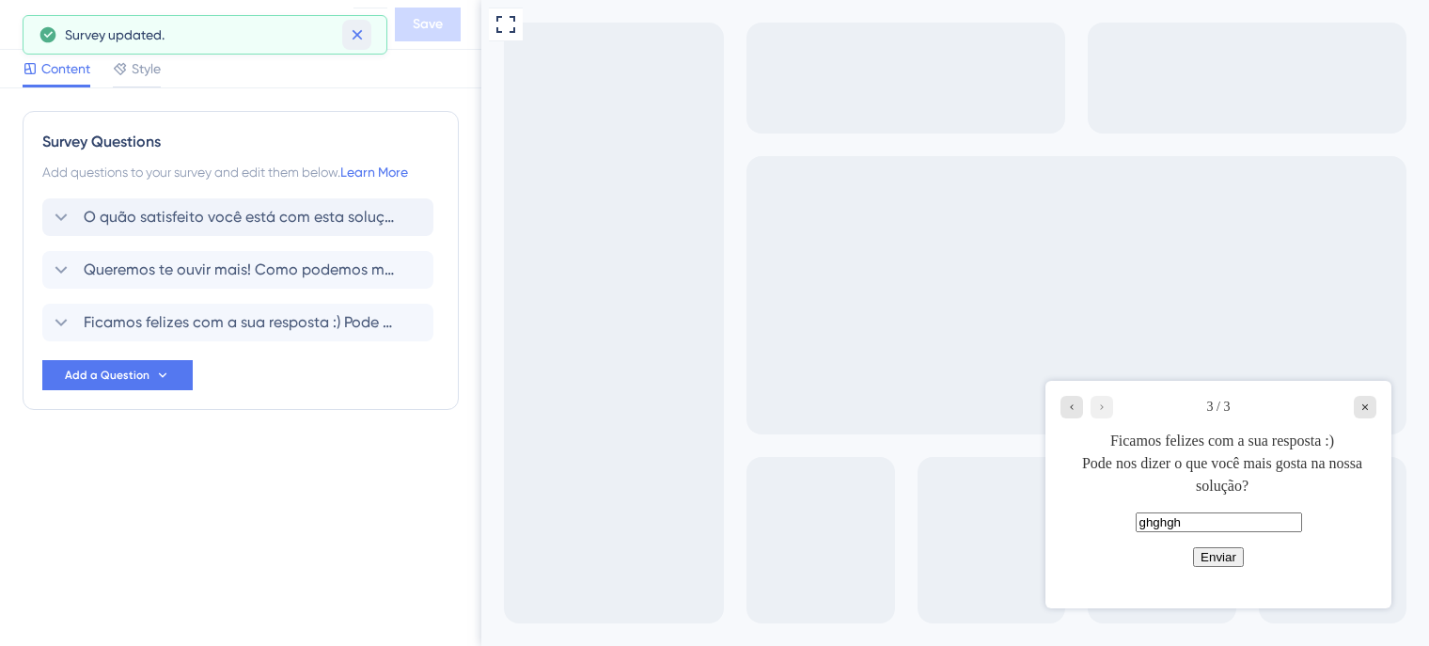
click at [359, 33] on icon at bounding box center [357, 35] width 10 height 10
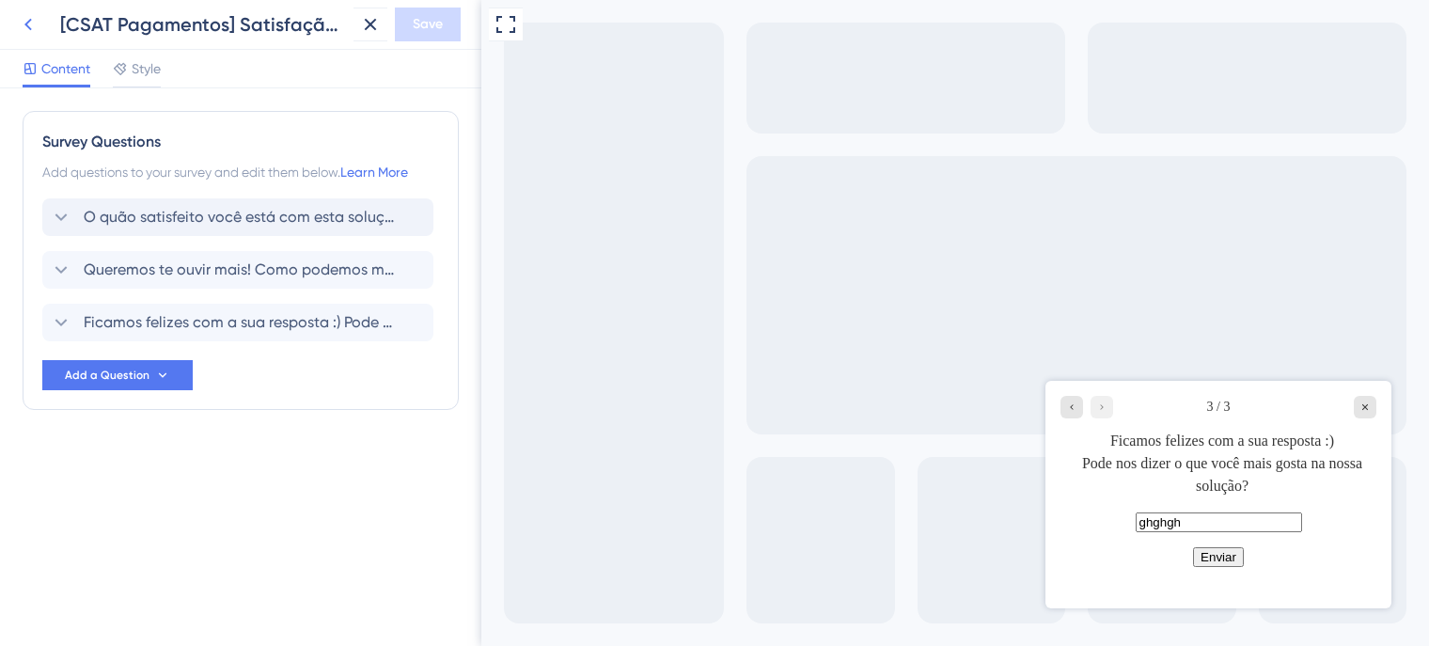
click at [27, 17] on icon at bounding box center [28, 24] width 23 height 23
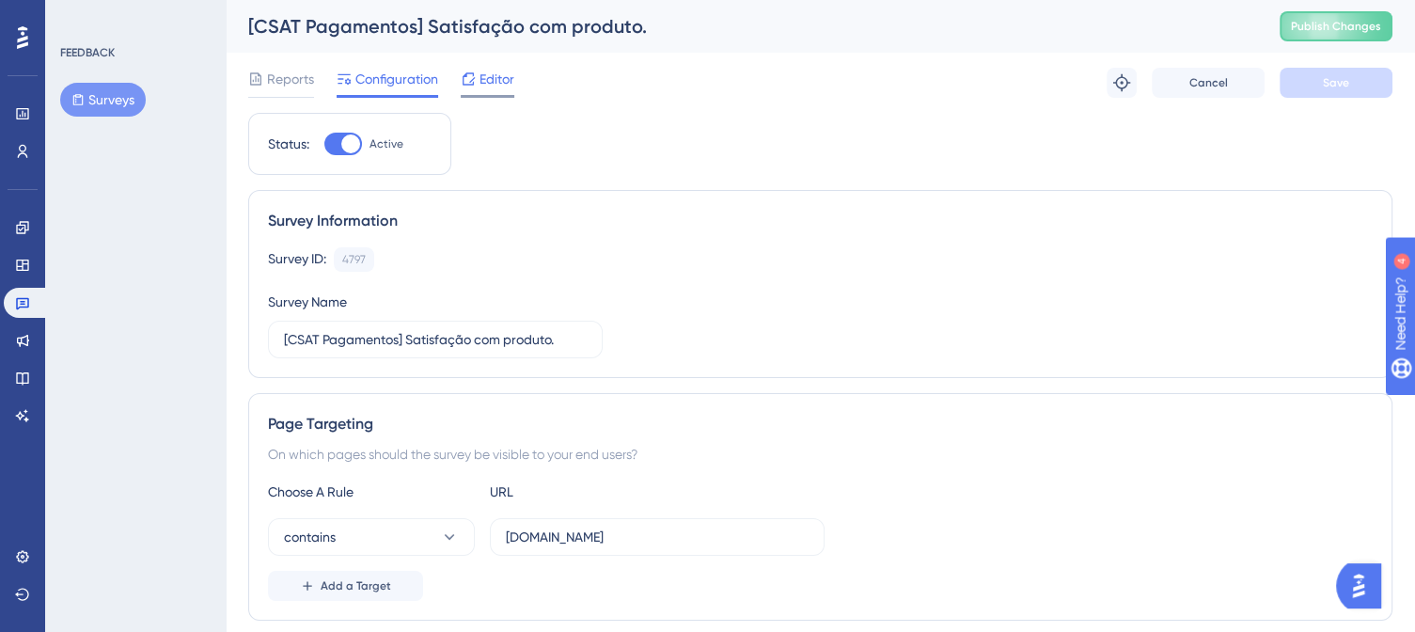
click at [493, 82] on span "Editor" at bounding box center [496, 79] width 35 height 23
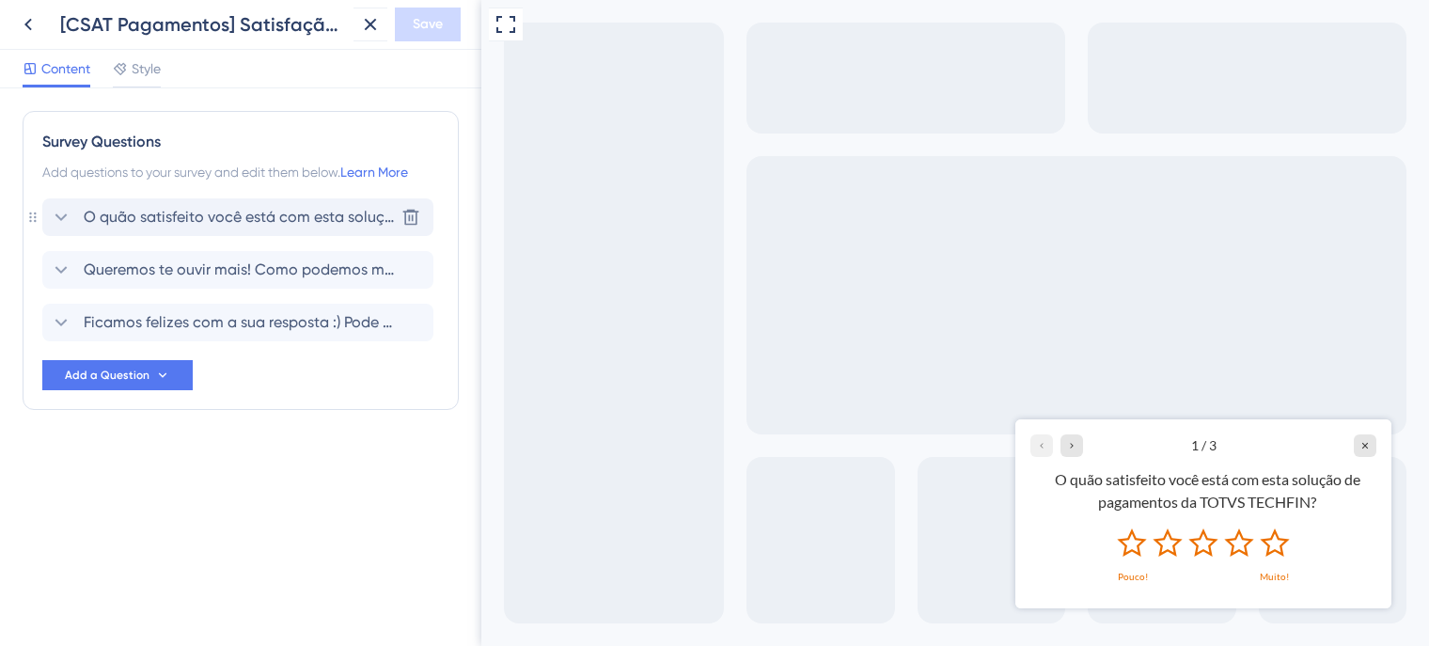
click at [227, 217] on span "O quão satisfeito você está com esta solução de pagamentos da TOTVS TECHFIN?" at bounding box center [239, 217] width 310 height 23
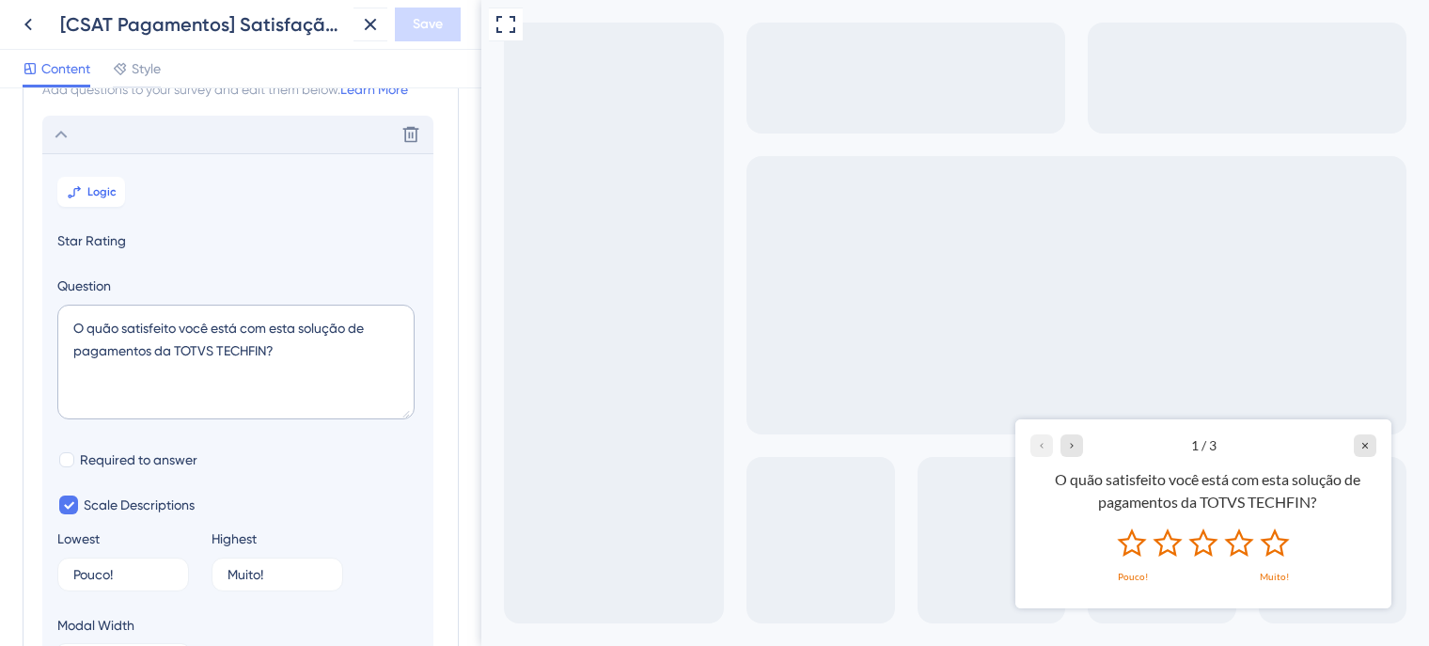
scroll to position [109, 0]
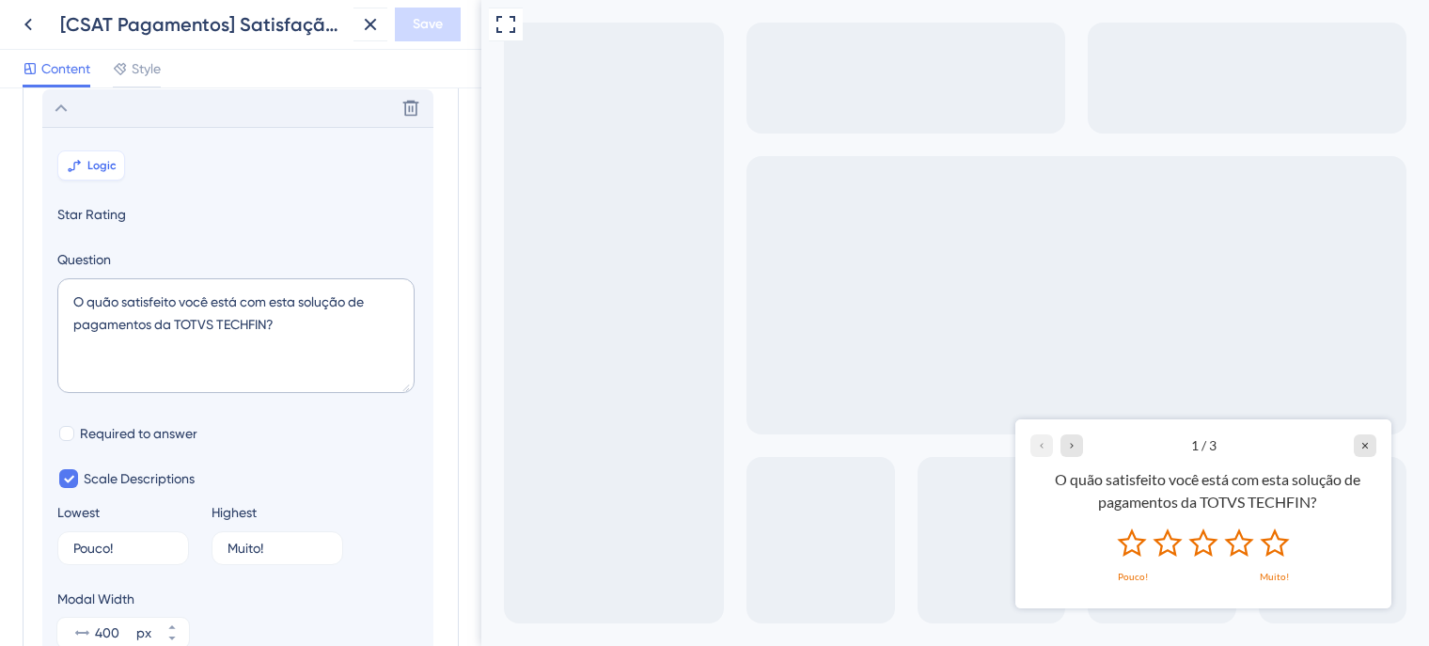
click at [95, 166] on span "Logic" at bounding box center [101, 165] width 29 height 15
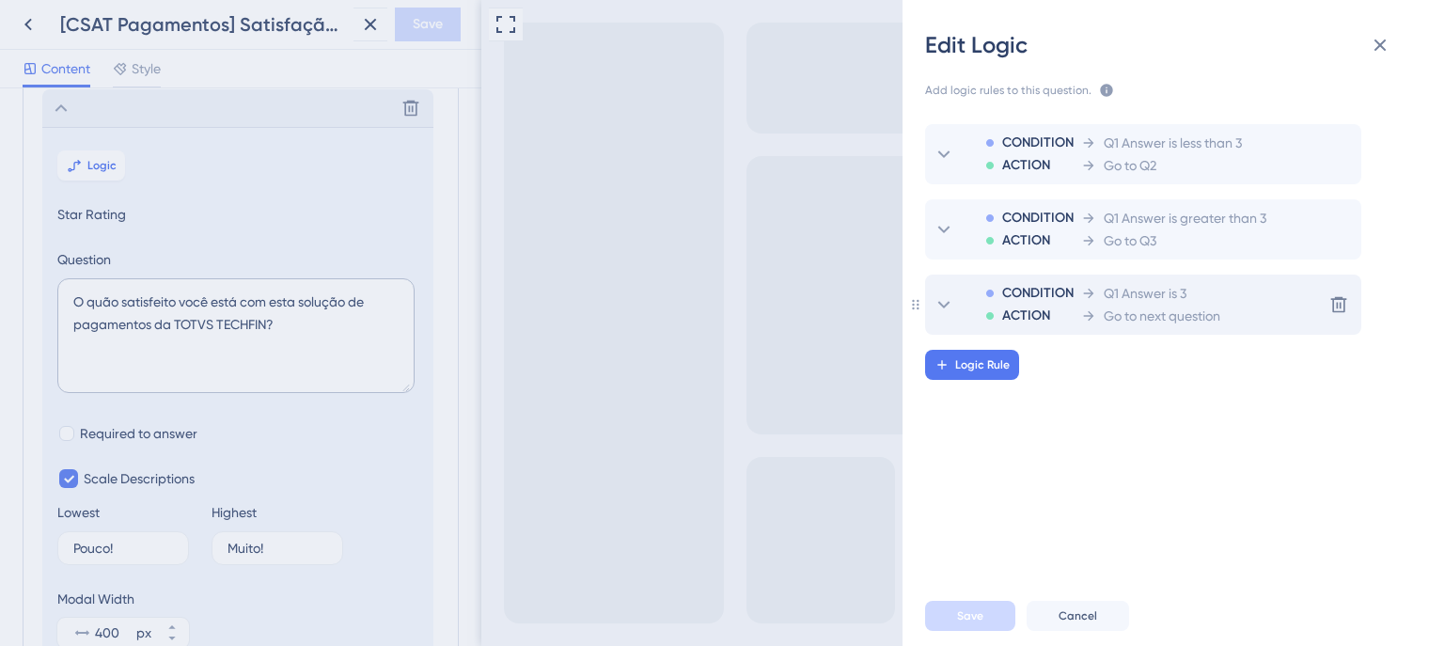
click at [1152, 319] on span "Go to next question" at bounding box center [1162, 316] width 117 height 23
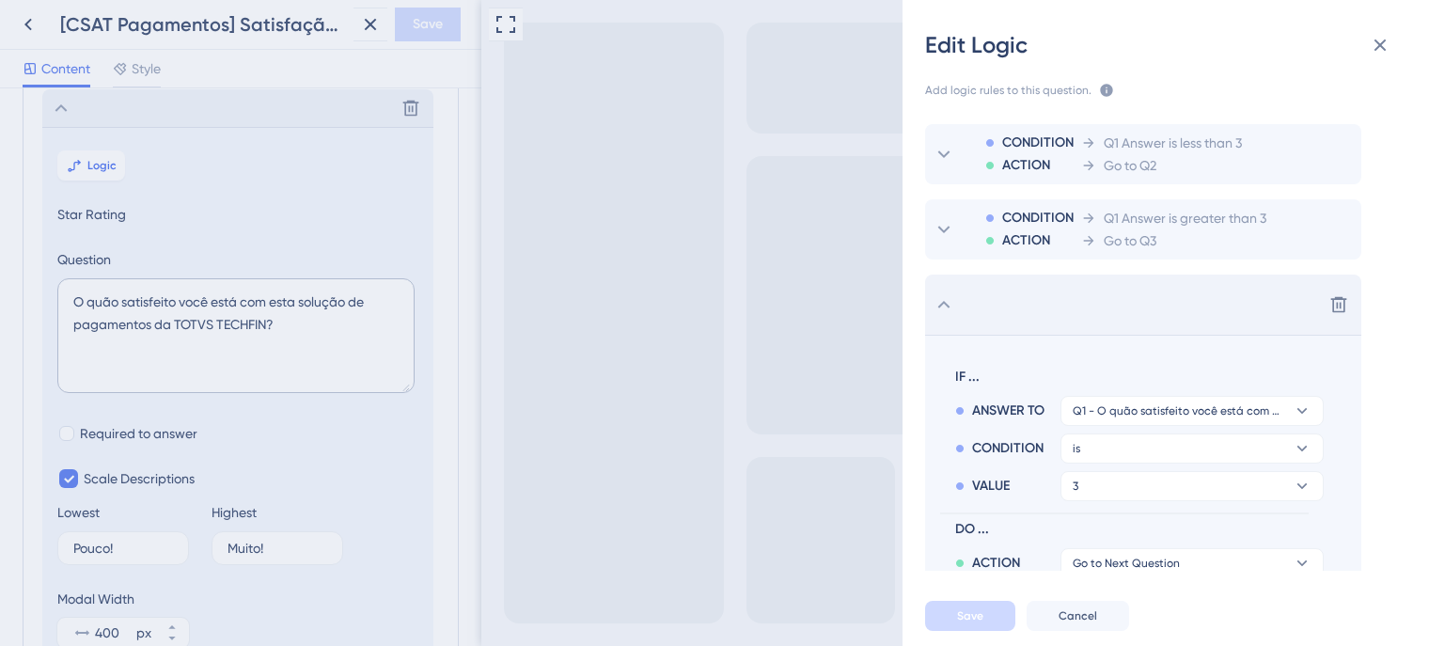
scroll to position [74, 0]
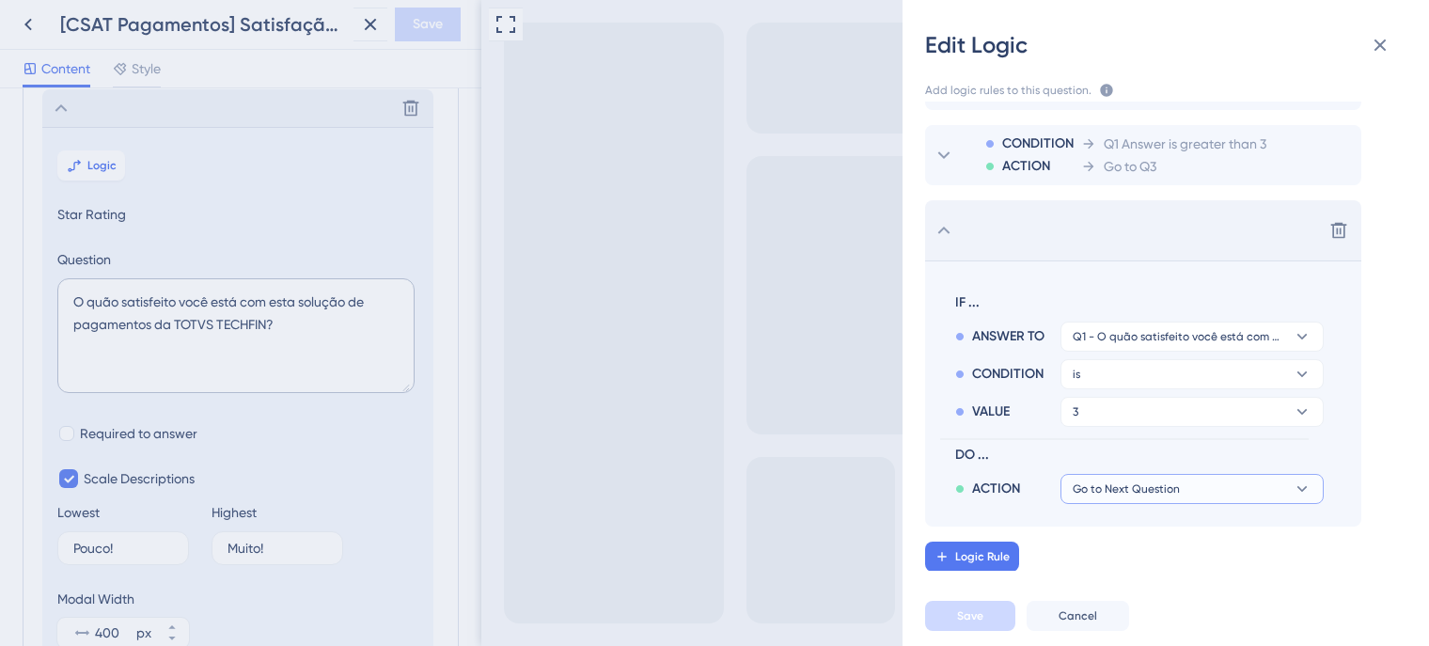
click at [1310, 485] on icon at bounding box center [1302, 488] width 19 height 19
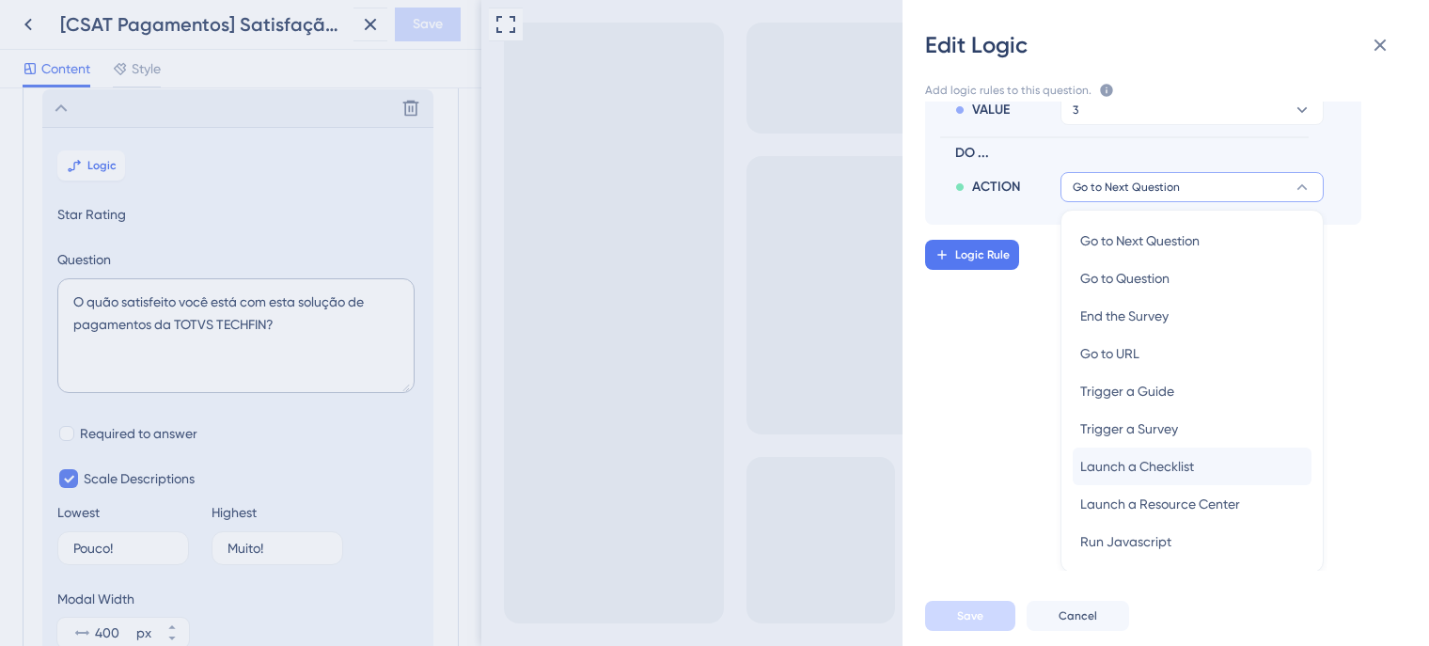
scroll to position [376, 0]
click at [1192, 183] on button "Go to Next Question" at bounding box center [1191, 187] width 263 height 30
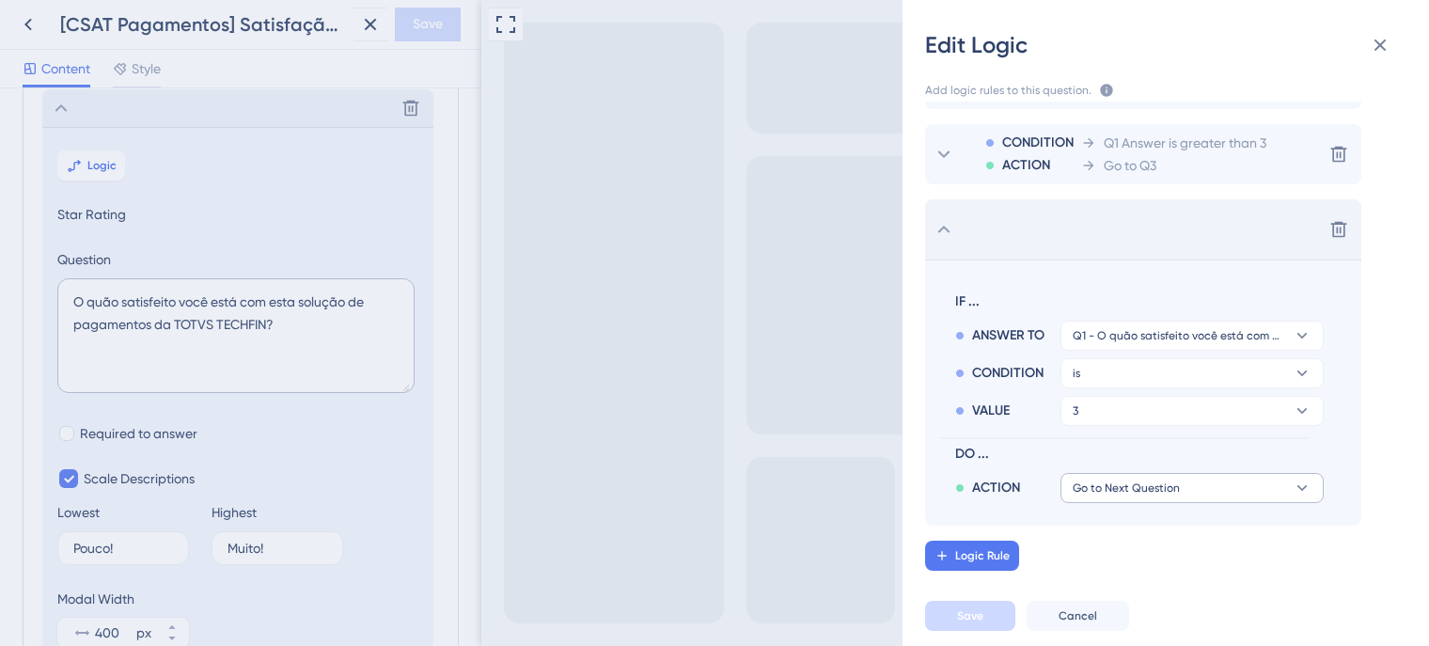
scroll to position [74, 0]
click at [1249, 494] on button "Go to Next Question" at bounding box center [1191, 489] width 263 height 30
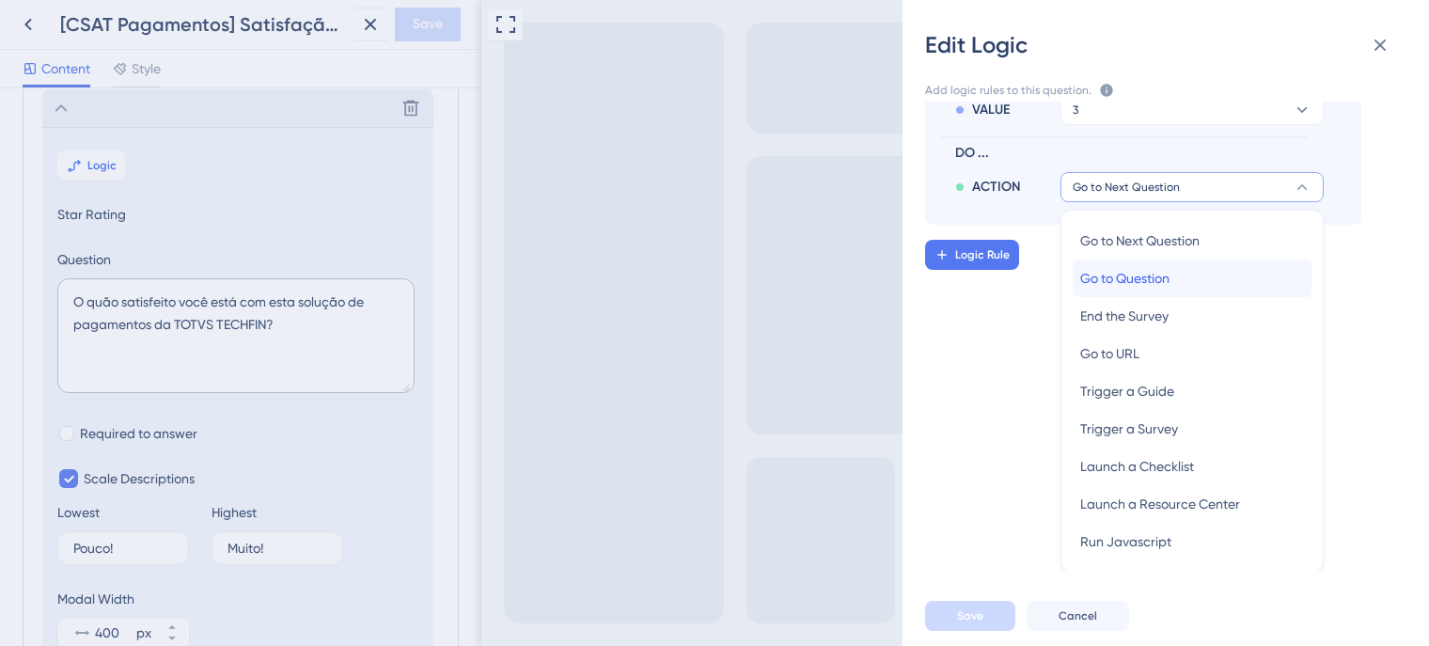
click at [1139, 278] on span "Go to Question" at bounding box center [1124, 278] width 89 height 23
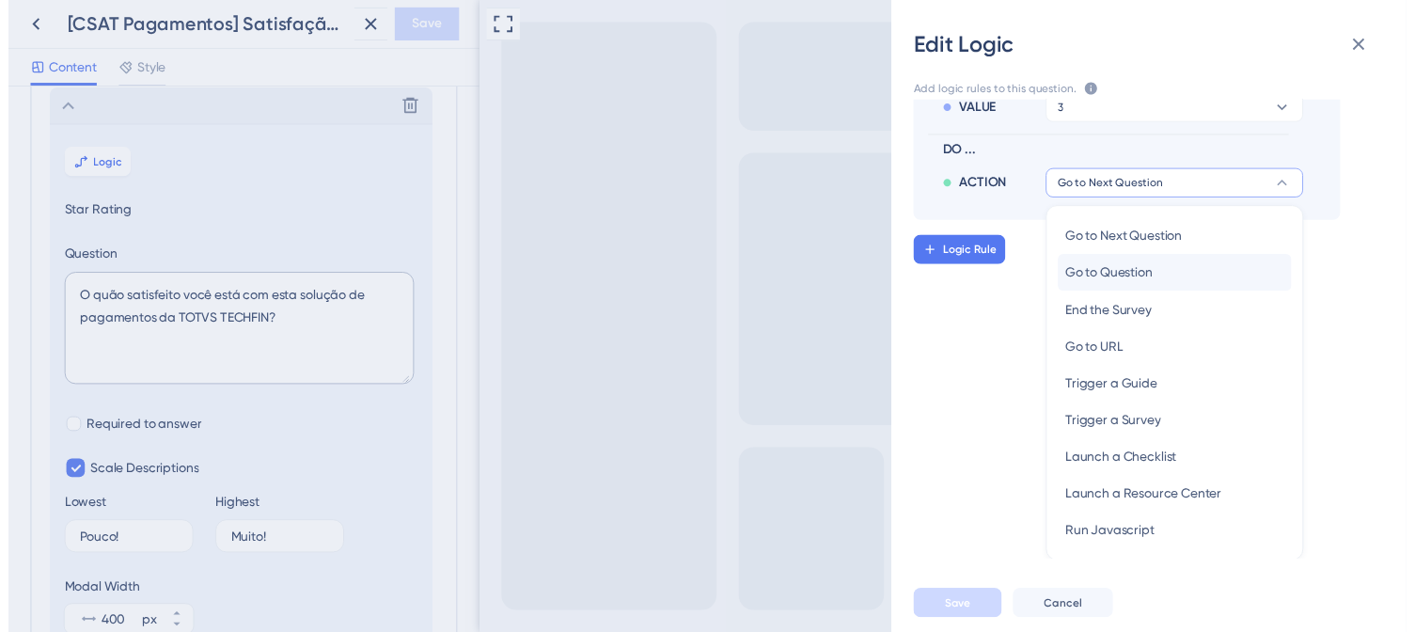
scroll to position [112, 0]
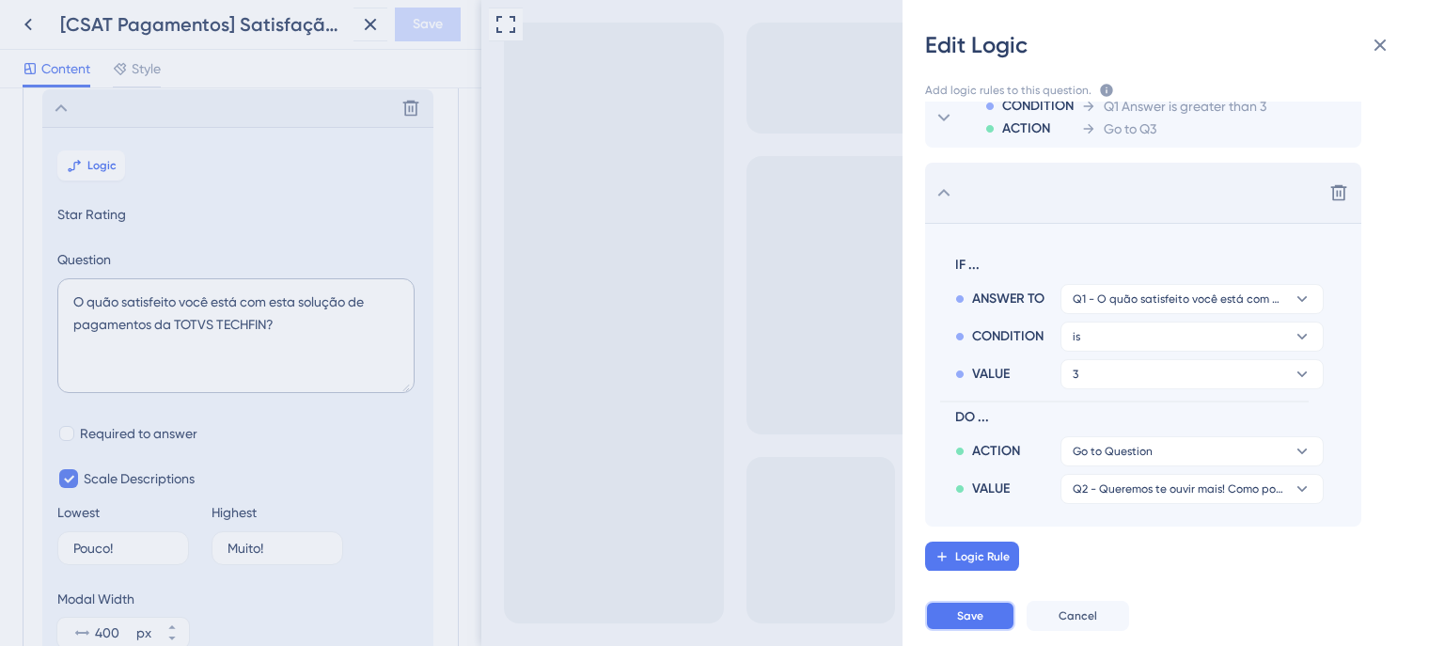
click at [972, 618] on span "Save" at bounding box center [970, 615] width 26 height 15
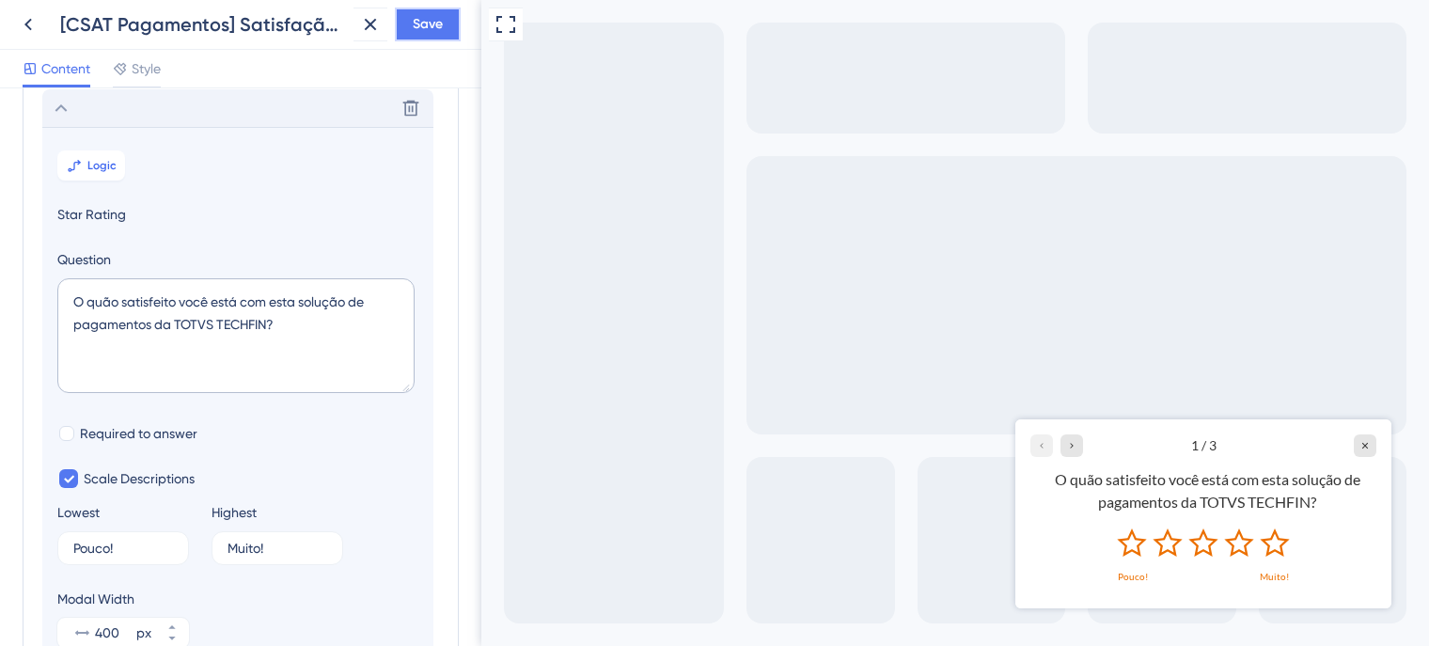
click at [421, 25] on span "Save" at bounding box center [428, 24] width 30 height 23
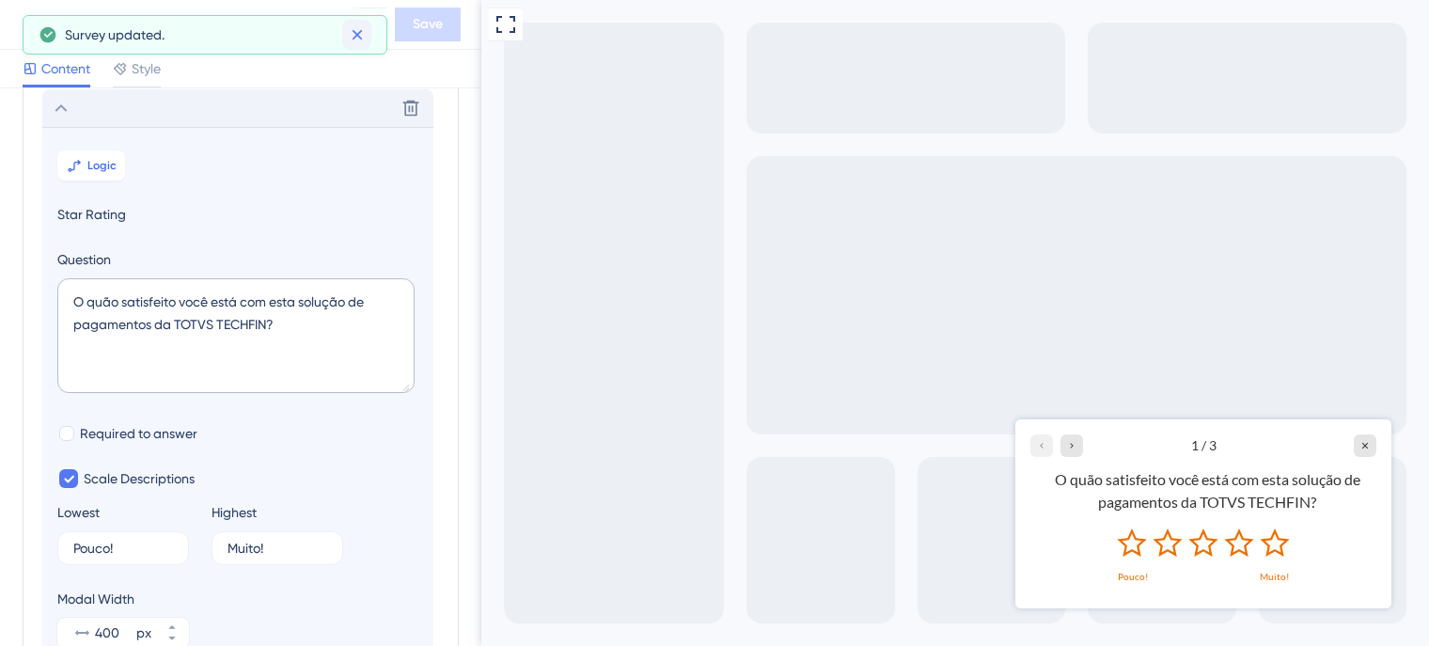
click at [353, 30] on icon at bounding box center [357, 34] width 19 height 19
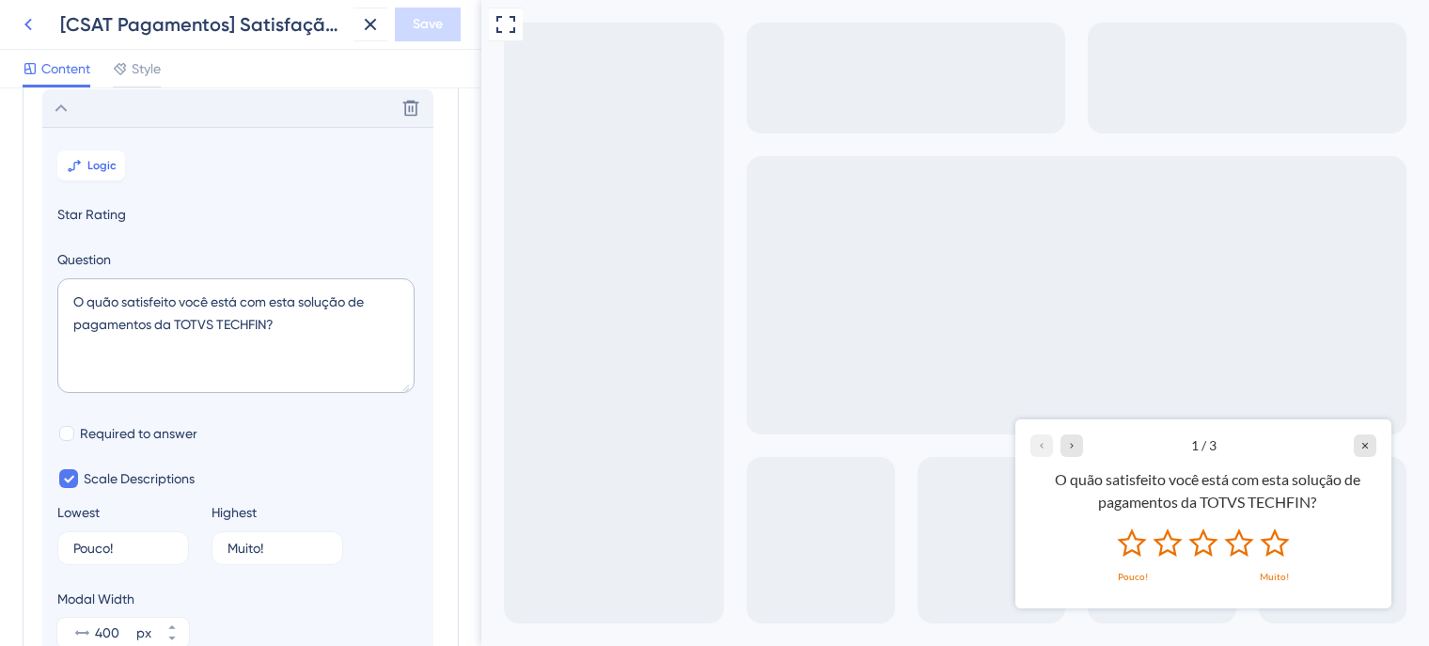
click at [29, 18] on icon at bounding box center [28, 24] width 23 height 23
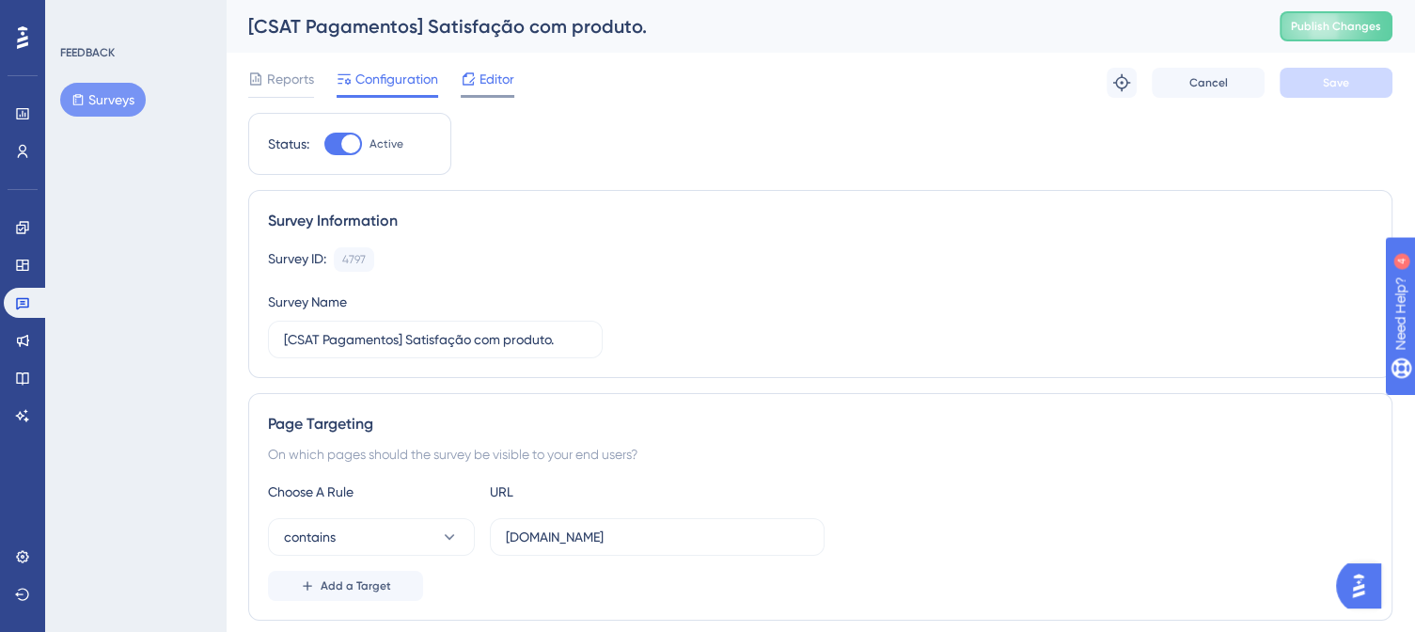
click at [495, 75] on span "Editor" at bounding box center [496, 79] width 35 height 23
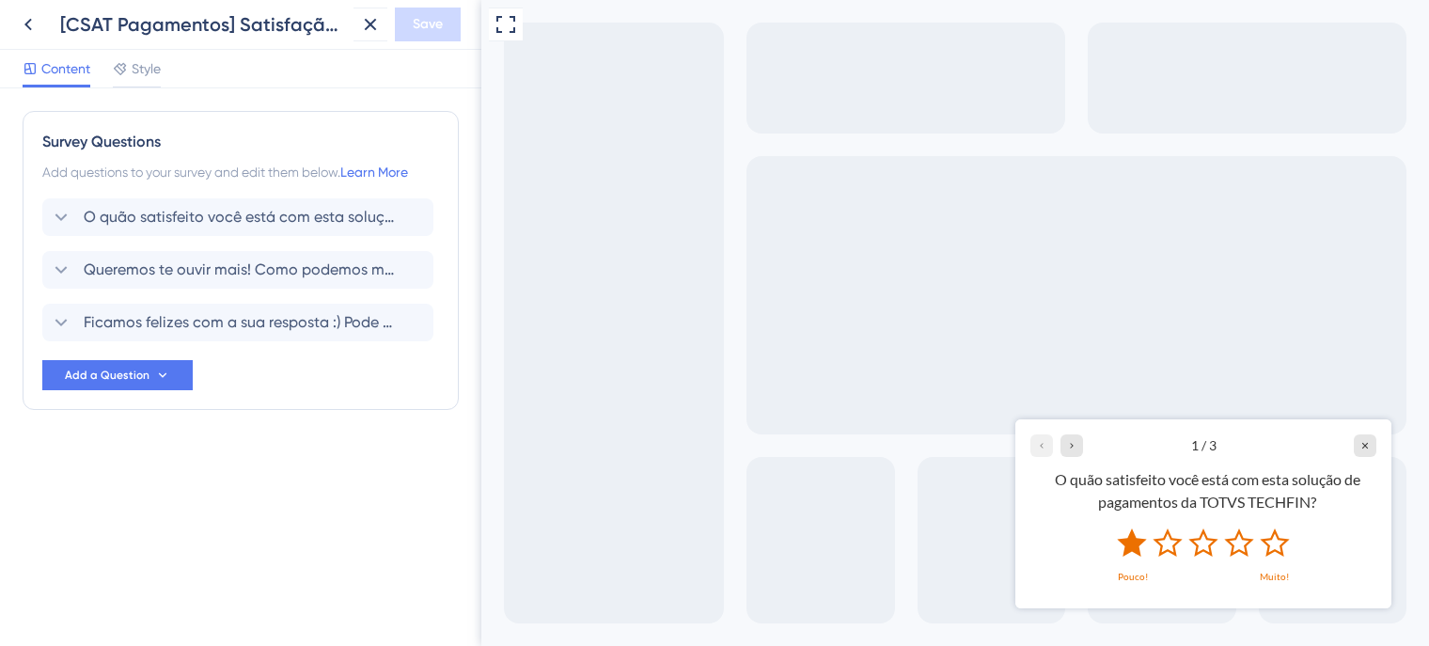
click at [1135, 550] on icon "Rate 1 star" at bounding box center [1131, 541] width 29 height 28
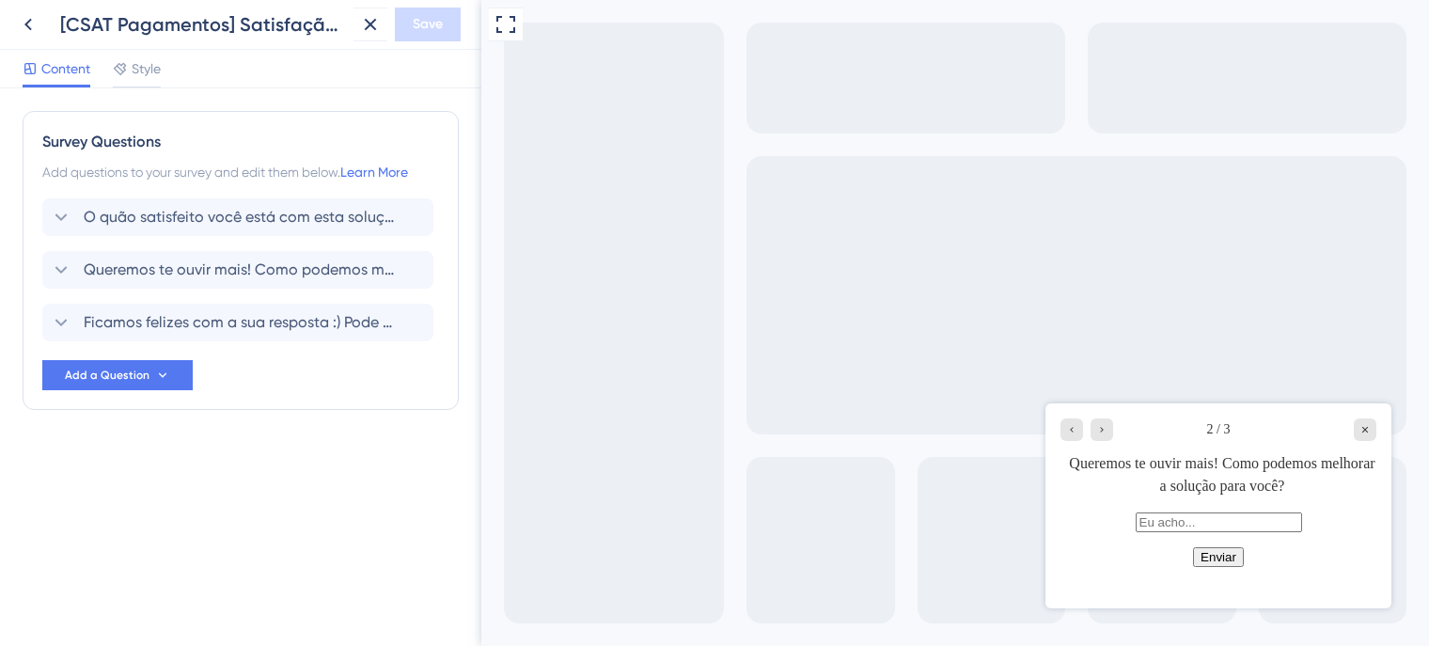
click at [1203, 565] on button "Enviar" at bounding box center [1218, 557] width 51 height 20
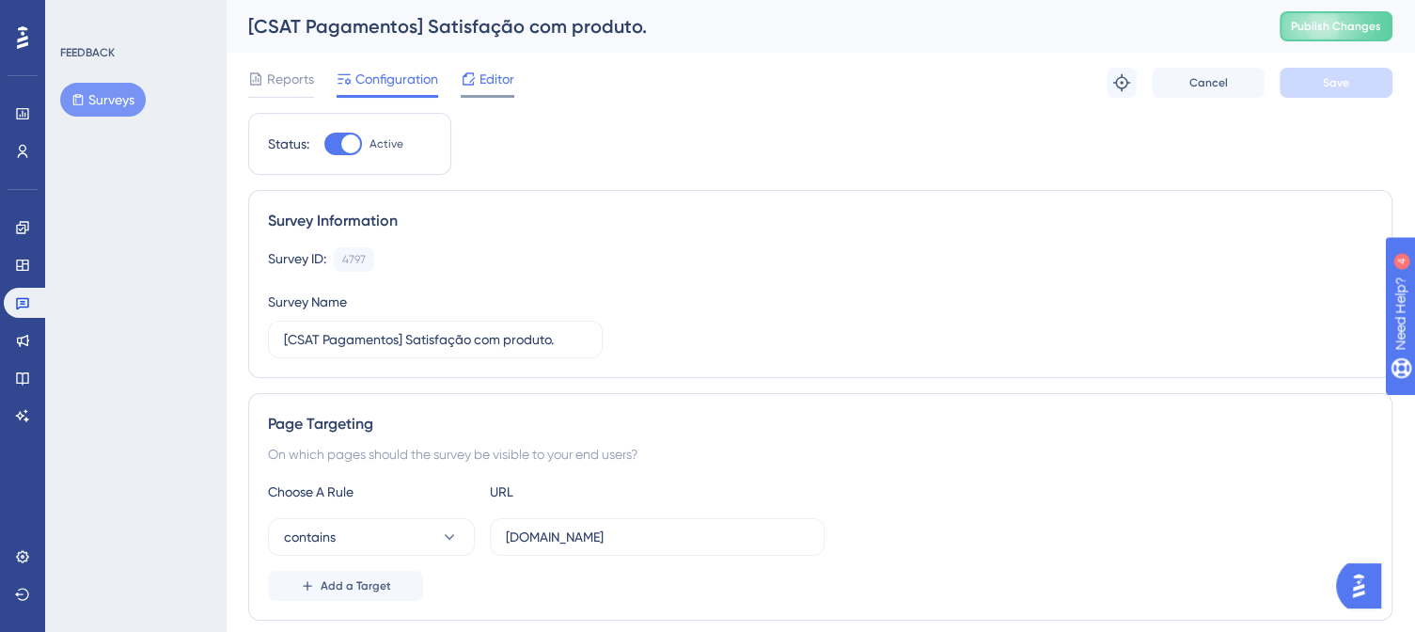
click at [480, 79] on span "Editor" at bounding box center [496, 79] width 35 height 23
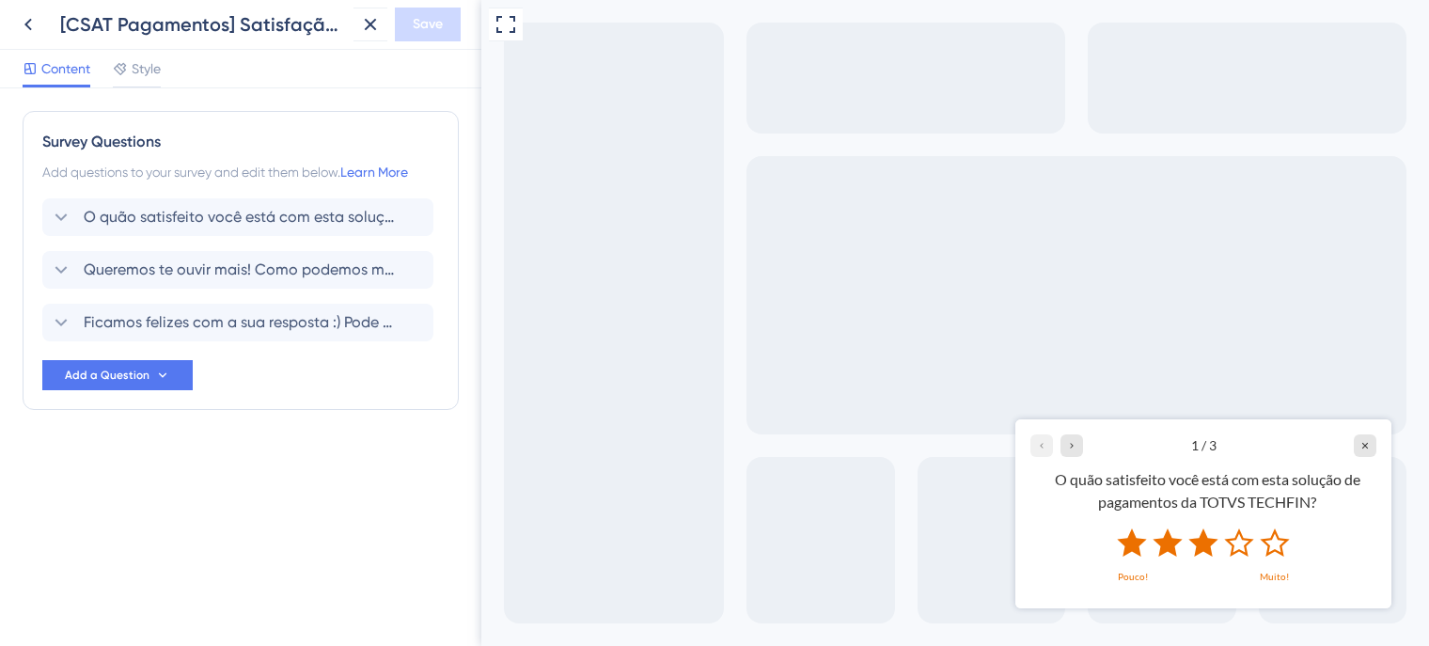
click at [1203, 544] on icon "Rate 3 star" at bounding box center [1202, 541] width 29 height 28
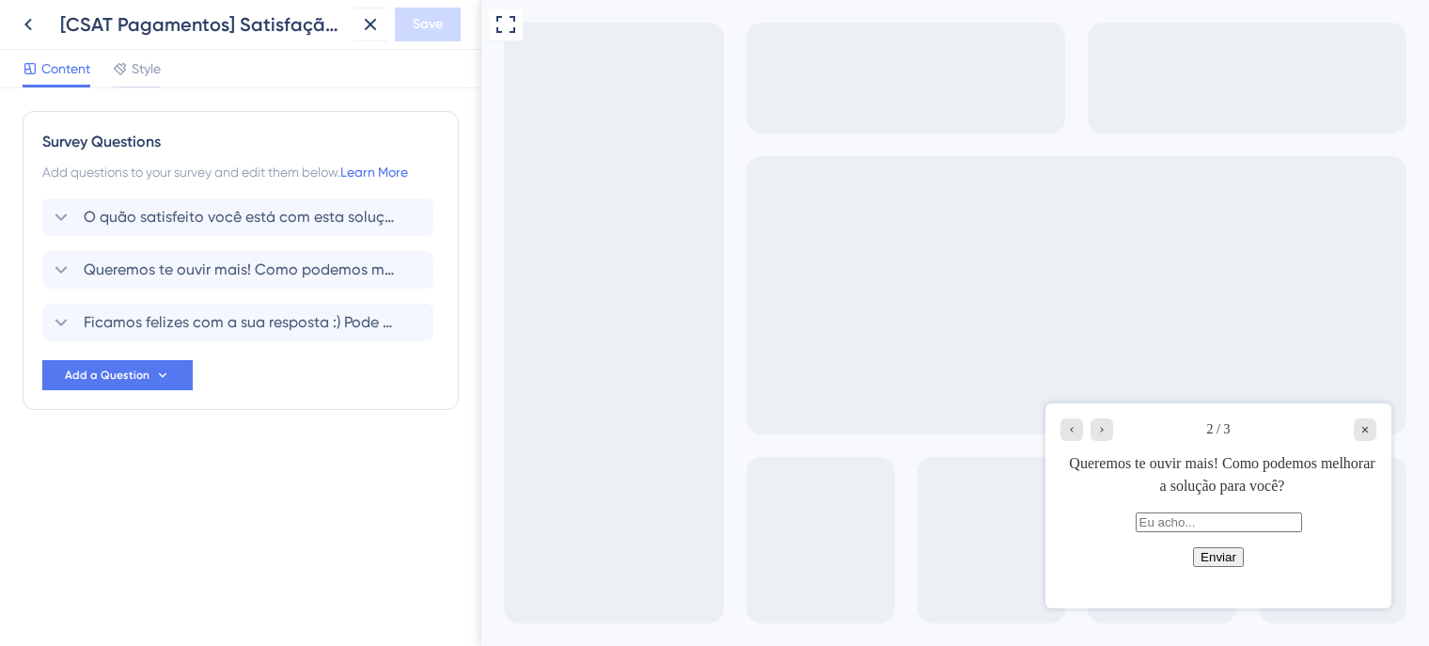
click at [1216, 567] on button "Enviar" at bounding box center [1218, 557] width 51 height 20
click at [368, 27] on icon at bounding box center [370, 24] width 23 height 23
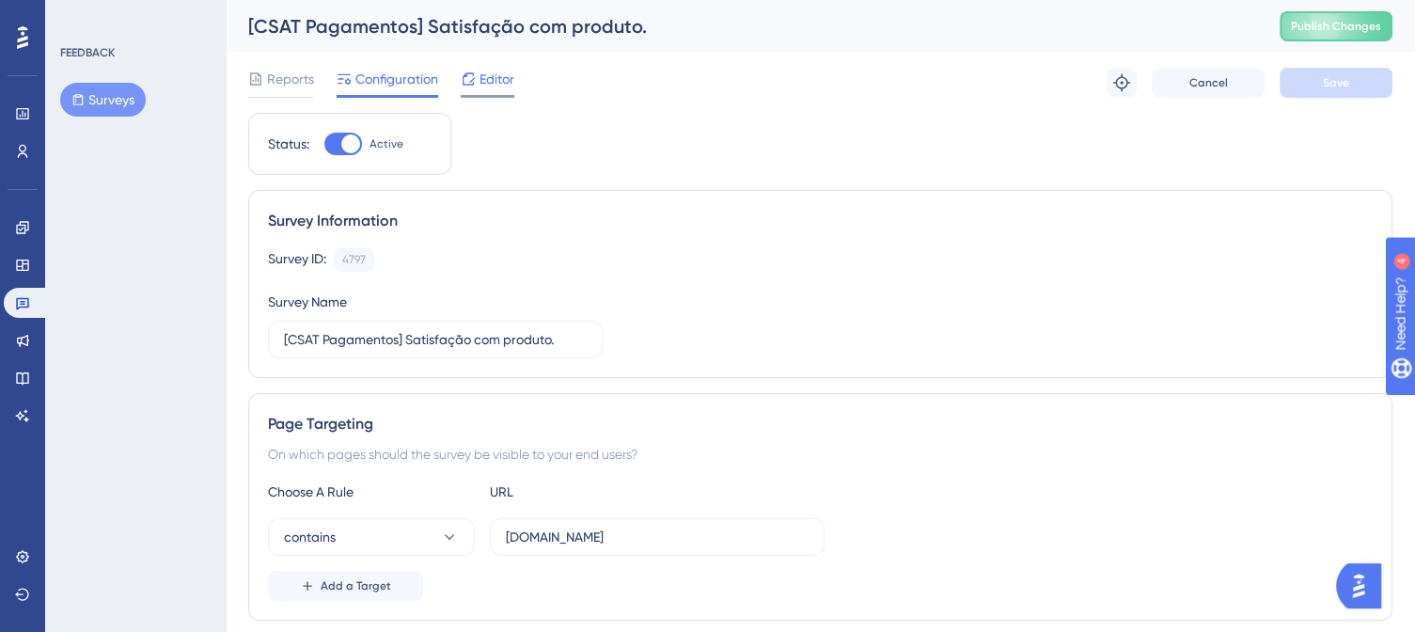
click at [494, 79] on span "Editor" at bounding box center [496, 79] width 35 height 23
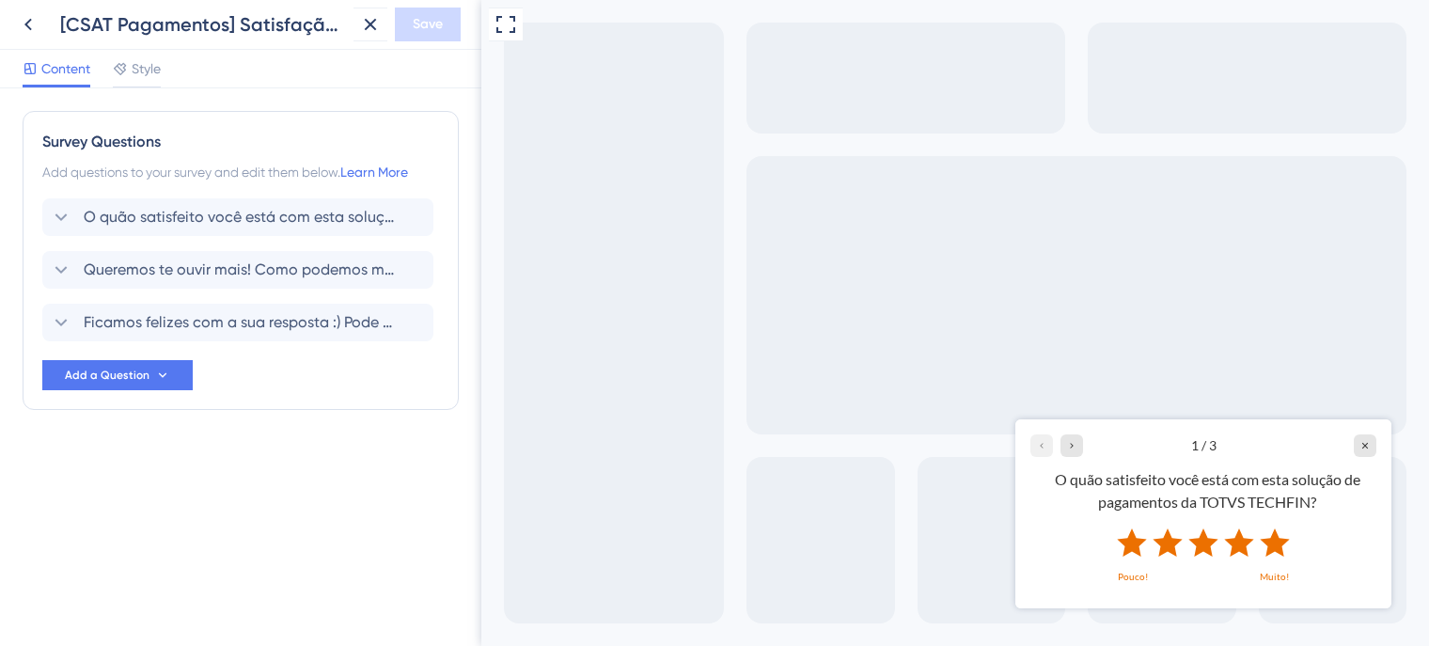
click at [1271, 541] on icon "Rate 5 star" at bounding box center [1274, 541] width 29 height 28
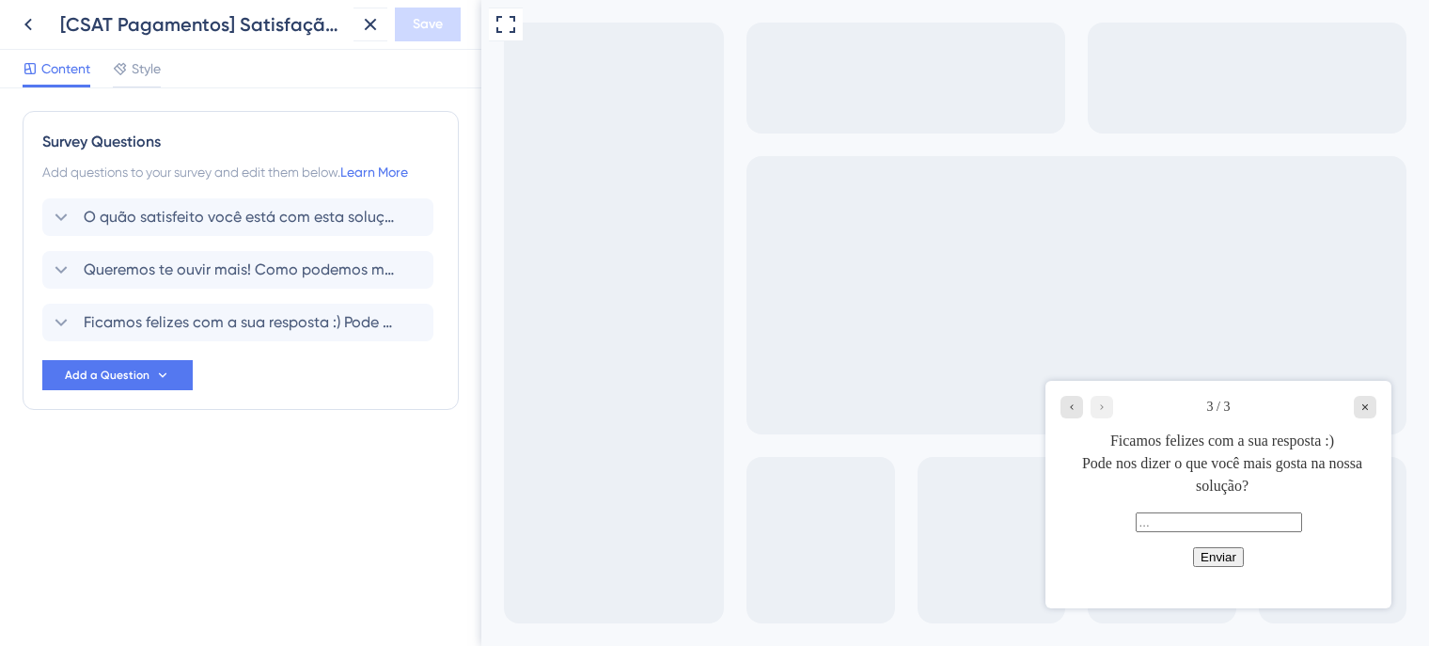
click at [1225, 567] on button "Enviar" at bounding box center [1218, 557] width 51 height 20
click at [1363, 408] on icon "Close survey" at bounding box center [1365, 407] width 6 height 6
click at [26, 23] on icon at bounding box center [28, 25] width 8 height 12
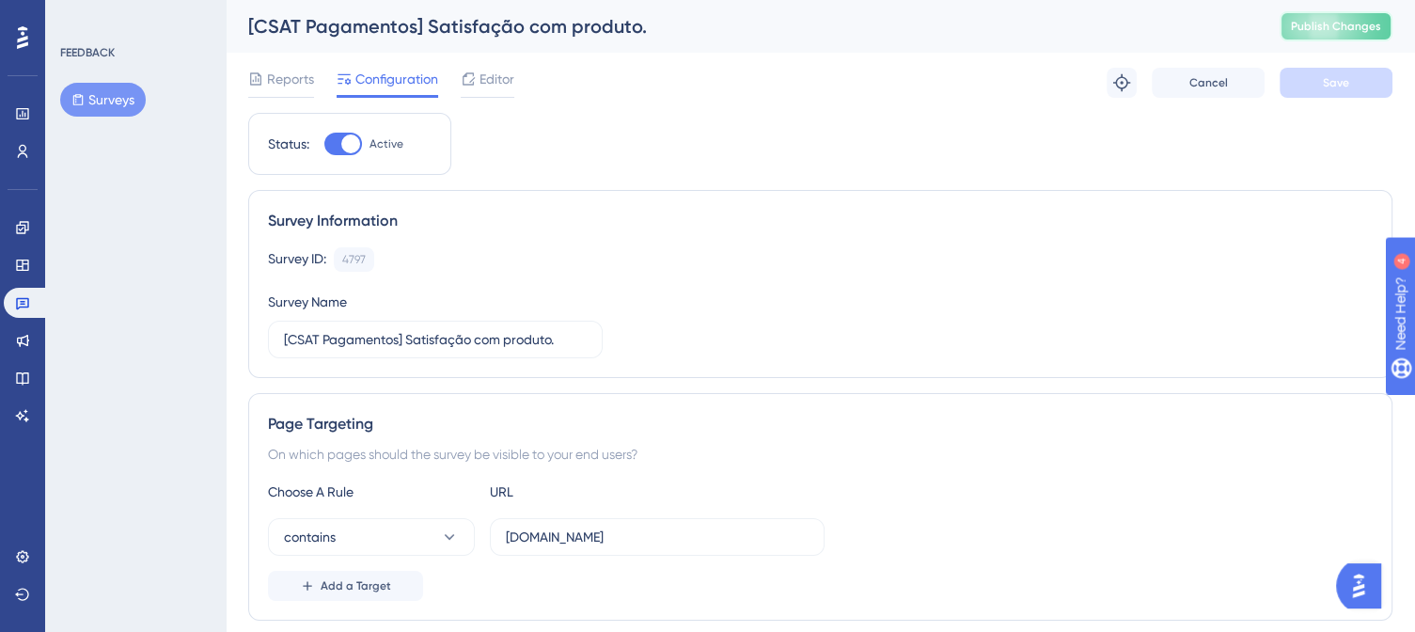
click at [1344, 27] on button "Publish Changes" at bounding box center [1335, 26] width 113 height 30
click at [128, 101] on button "Surveys" at bounding box center [103, 100] width 86 height 34
